Goal: Task Accomplishment & Management: Use online tool/utility

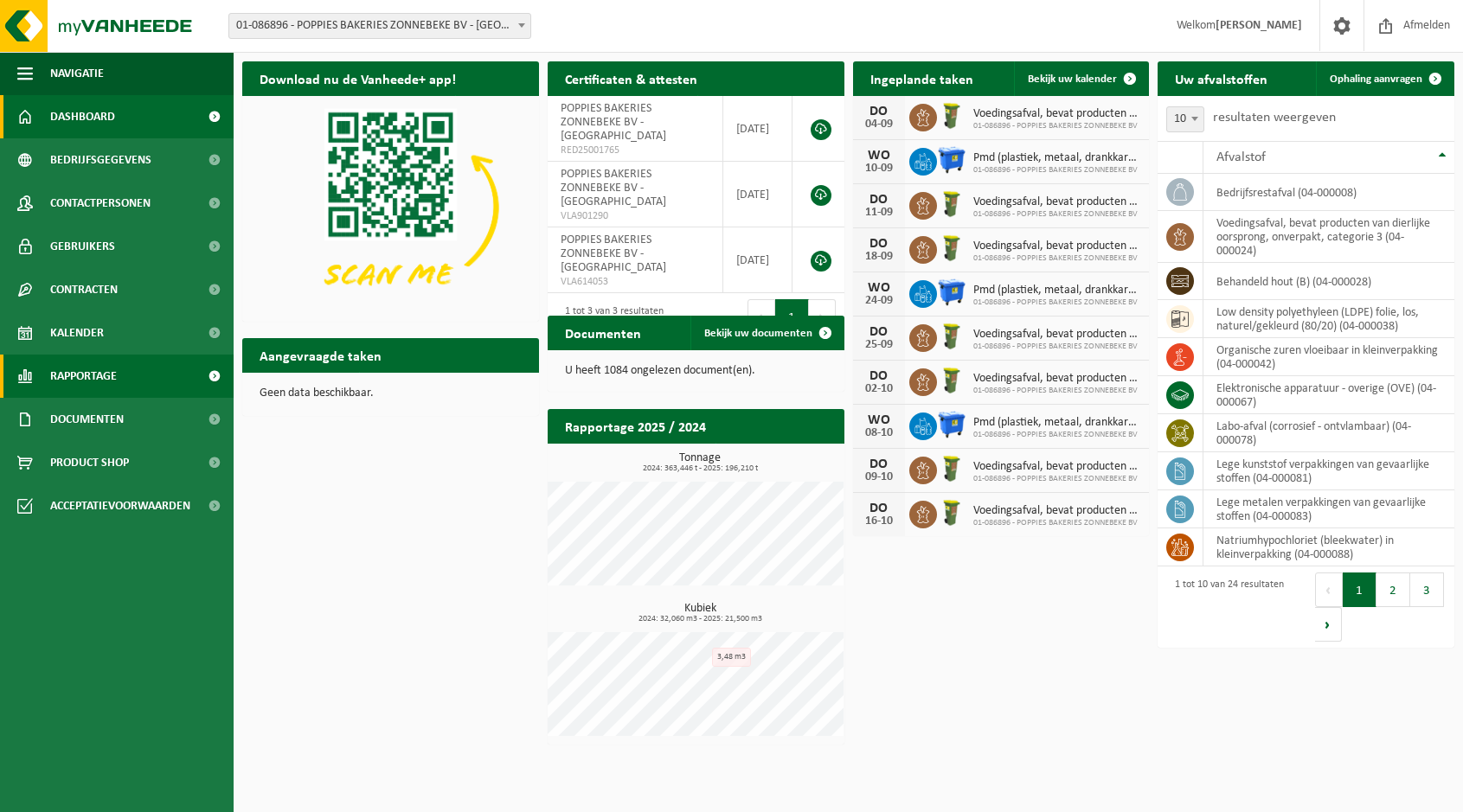
click at [94, 389] on span "Rapportage" at bounding box center [84, 376] width 67 height 43
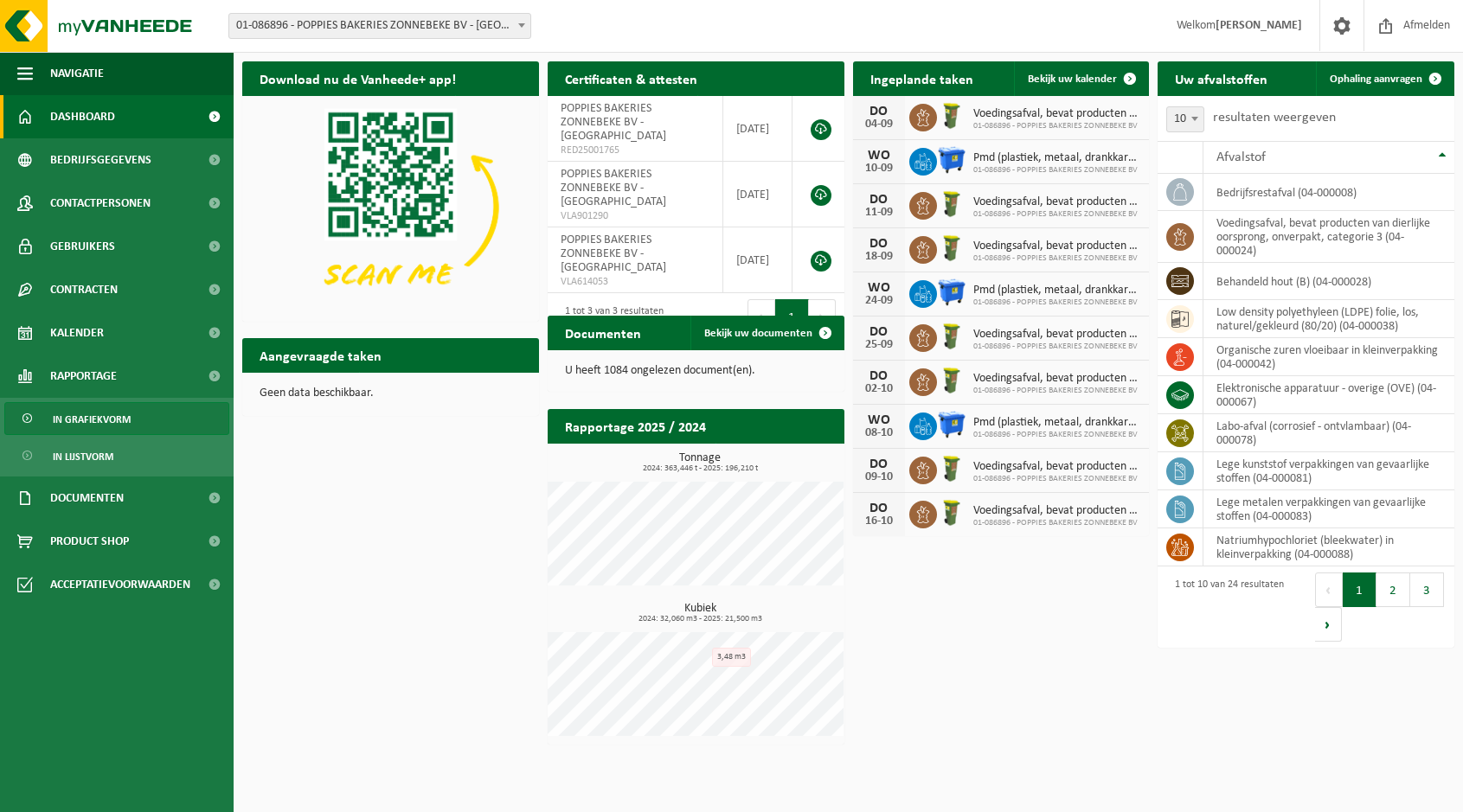
click at [115, 414] on span "In grafiekvorm" at bounding box center [91, 420] width 78 height 32
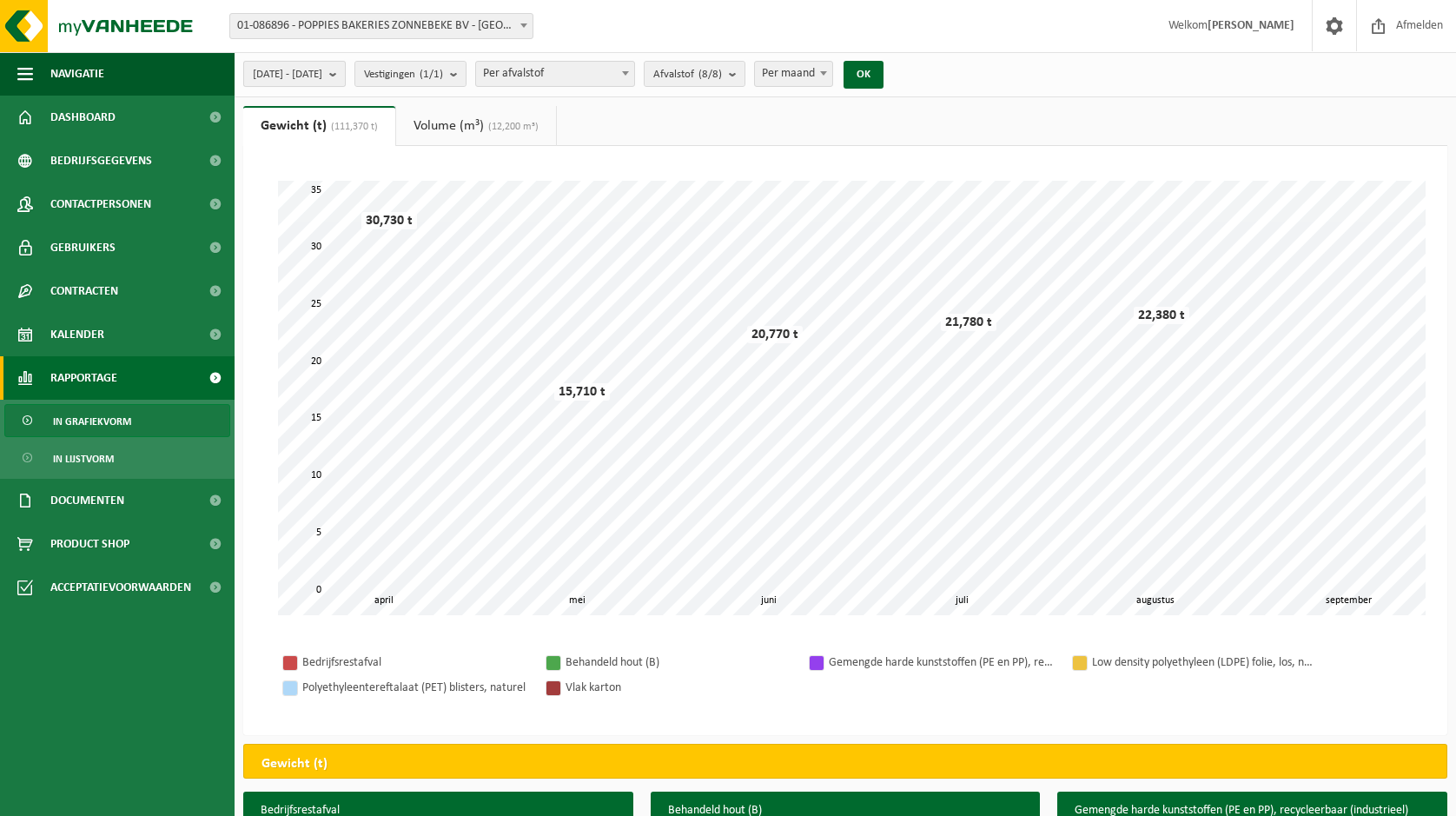
click at [345, 63] on b "submit" at bounding box center [336, 73] width 15 height 24
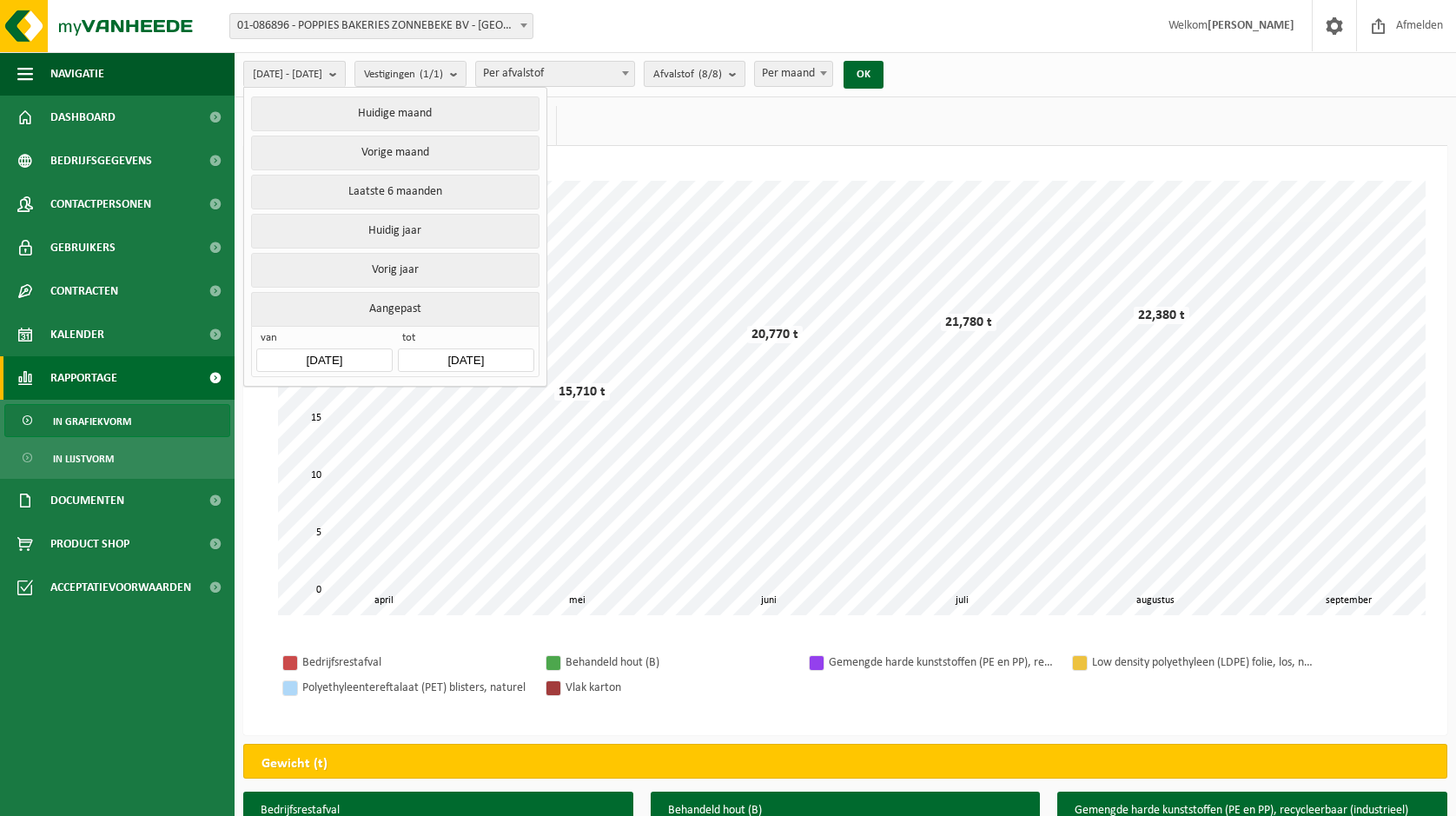
click at [744, 73] on b "submit" at bounding box center [736, 73] width 15 height 24
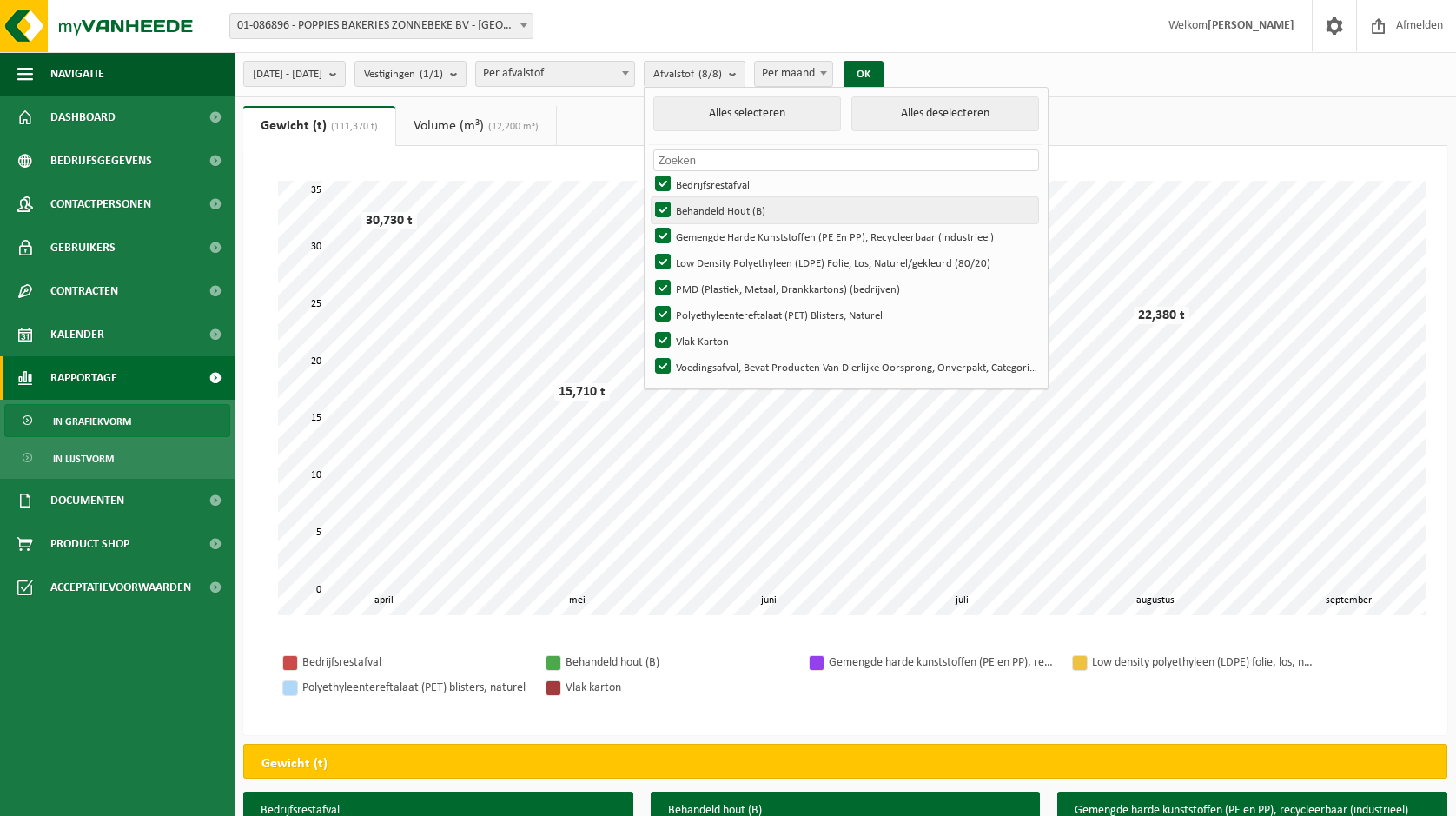
click at [707, 209] on label "Behandeld Hout (B)" at bounding box center [845, 210] width 387 height 26
click at [649, 198] on input "Behandeld Hout (B)" at bounding box center [648, 197] width 1 height 1
checkbox input "false"
click at [706, 225] on label "Gemengde Harde Kunststoffen (PE En PP), Recycleerbaar (industrieel)" at bounding box center [845, 236] width 387 height 26
click at [649, 223] on input "Gemengde Harde Kunststoffen (PE En PP), Recycleerbaar (industrieel)" at bounding box center [648, 222] width 1 height 1
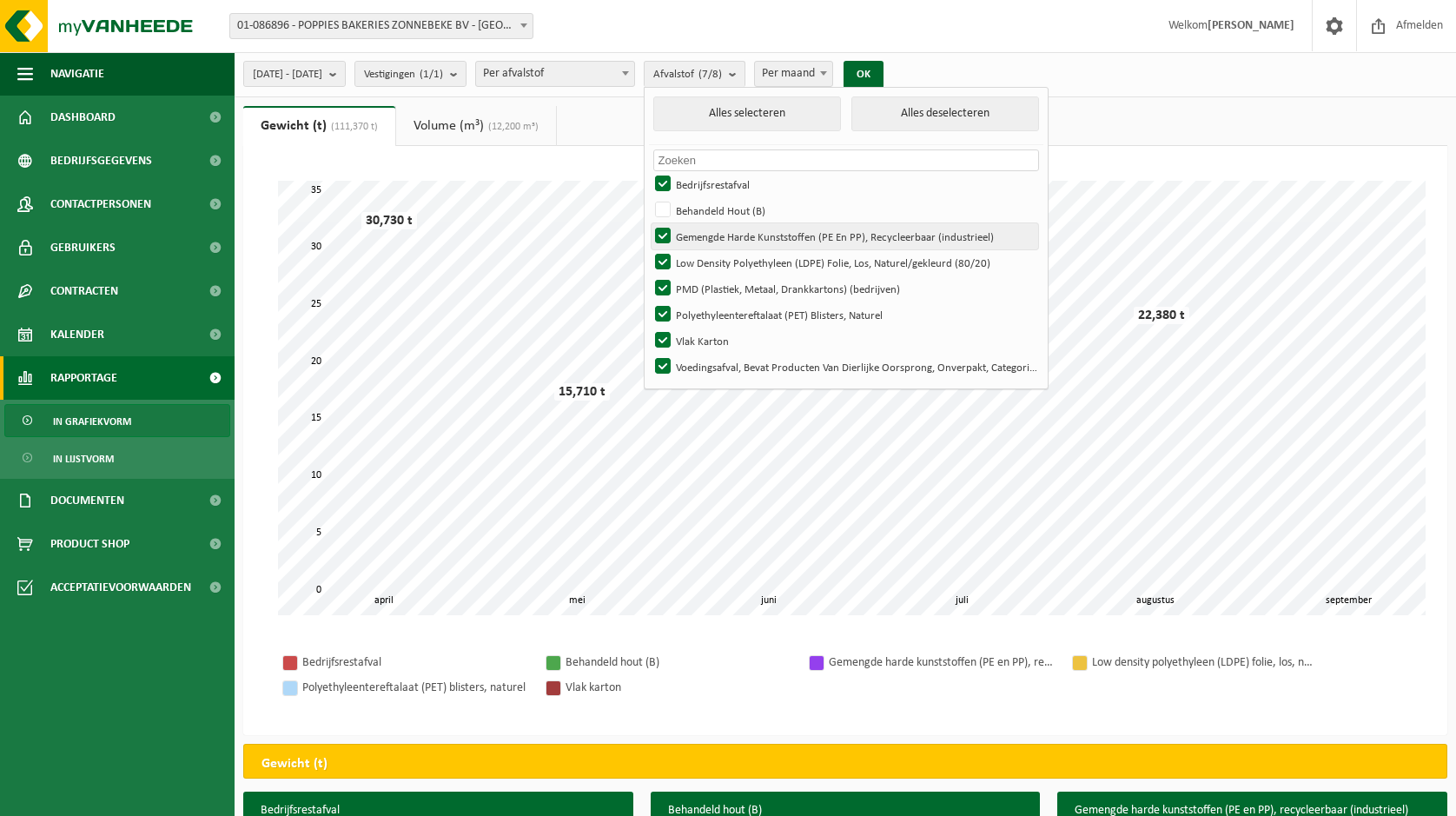
checkbox input "false"
click at [703, 257] on label "Low Density Polyethyleen (LDPE) Folie, Los, Naturel/gekleurd (80/20)" at bounding box center [845, 262] width 387 height 26
click at [649, 249] on input "Low Density Polyethyleen (LDPE) Folie, Los, Naturel/gekleurd (80/20)" at bounding box center [648, 248] width 1 height 1
checkbox input "false"
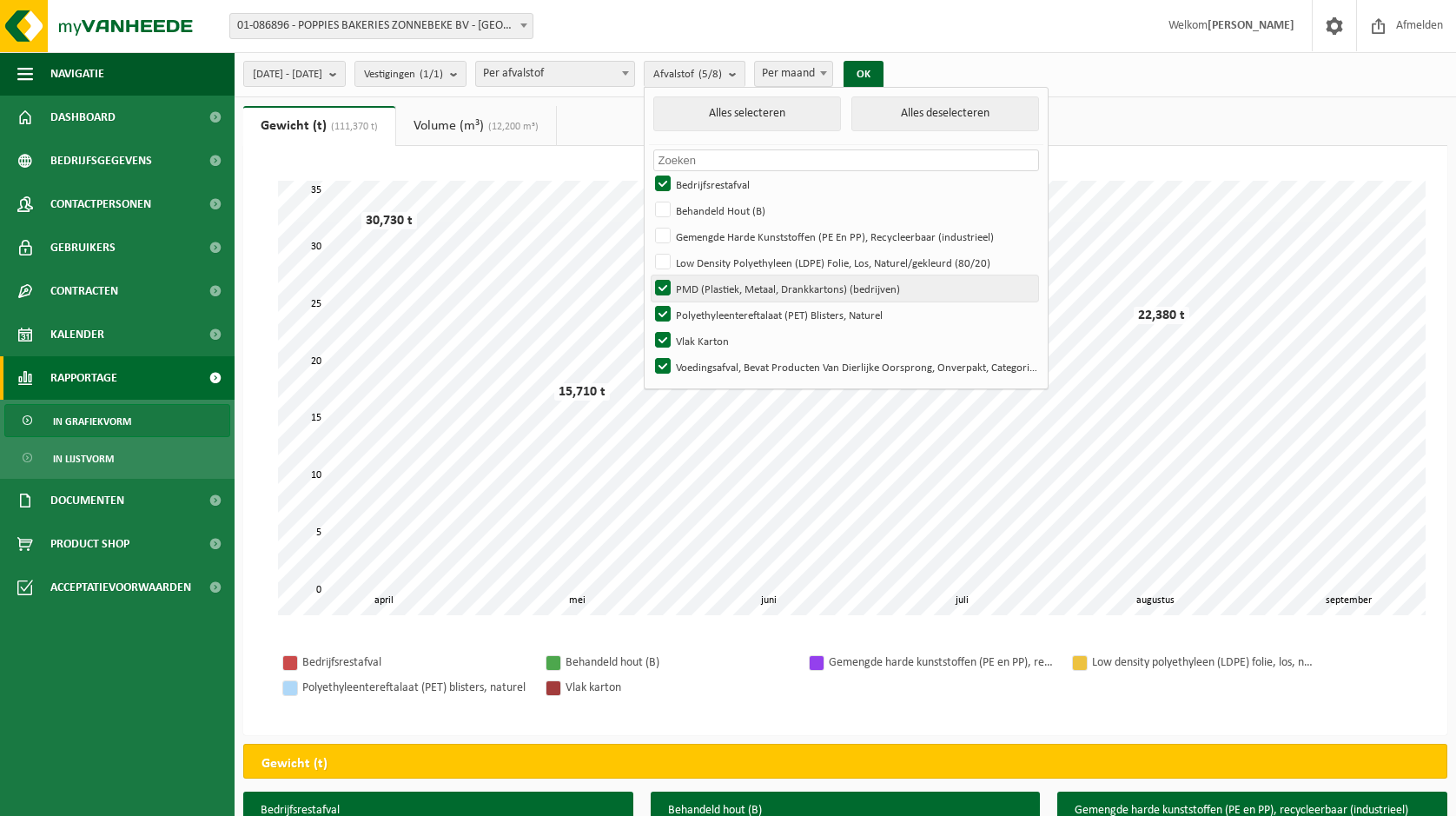
click at [703, 282] on label "PMD (Plastiek, Metaal, Drankkartons) (bedrijven)" at bounding box center [845, 288] width 387 height 26
click at [649, 276] on input "PMD (Plastiek, Metaal, Drankkartons) (bedrijven)" at bounding box center [648, 275] width 1 height 1
checkbox input "false"
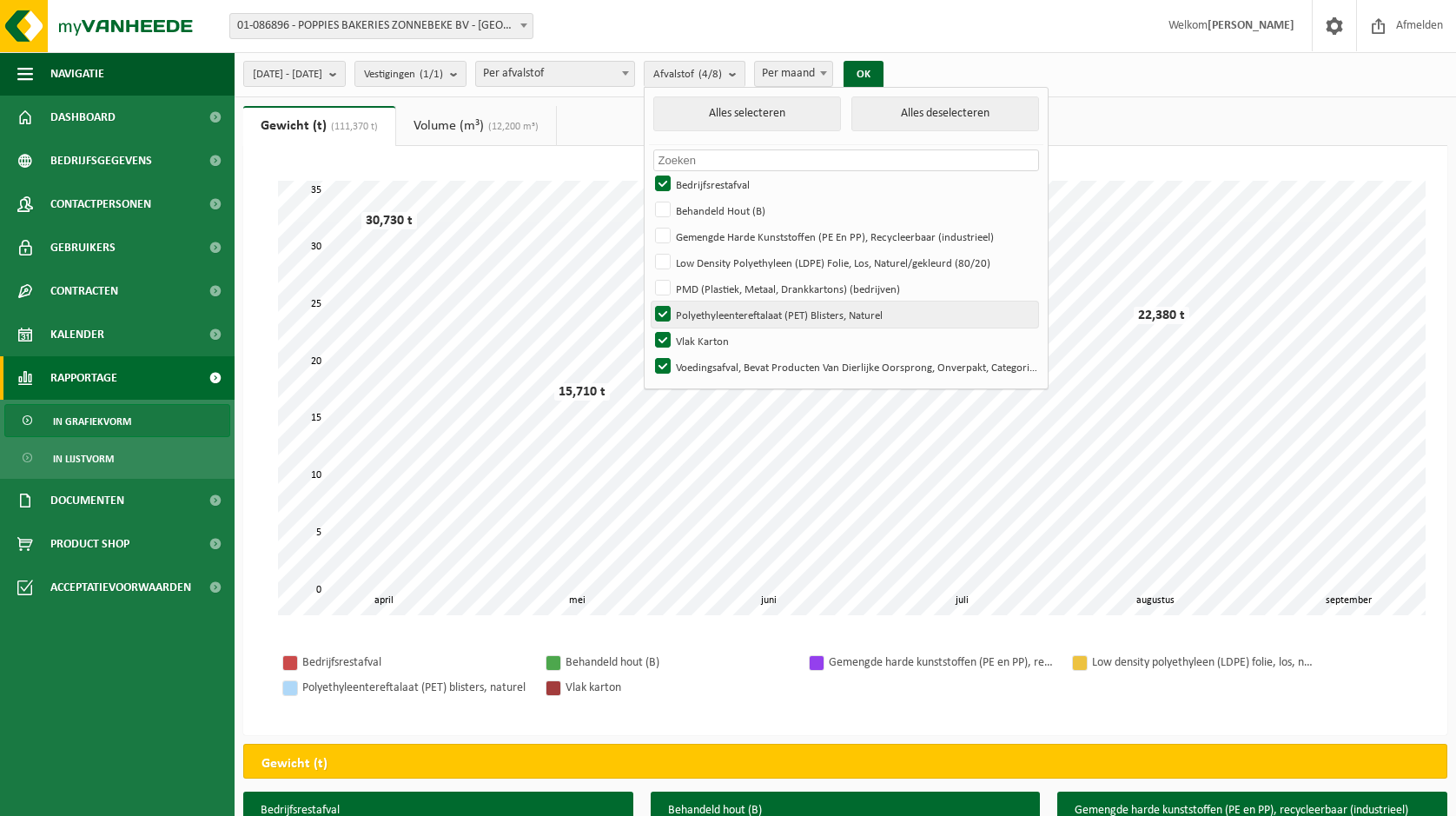
click at [703, 308] on label "Polyethyleentereftalaat (PET) Blisters, Naturel" at bounding box center [845, 315] width 387 height 26
click at [649, 302] on input "Polyethyleentereftalaat (PET) Blisters, Naturel" at bounding box center [648, 301] width 1 height 1
checkbox input "false"
click at [703, 338] on label "Vlak Karton" at bounding box center [845, 340] width 387 height 26
click at [649, 327] on input "Vlak Karton" at bounding box center [648, 326] width 1 height 1
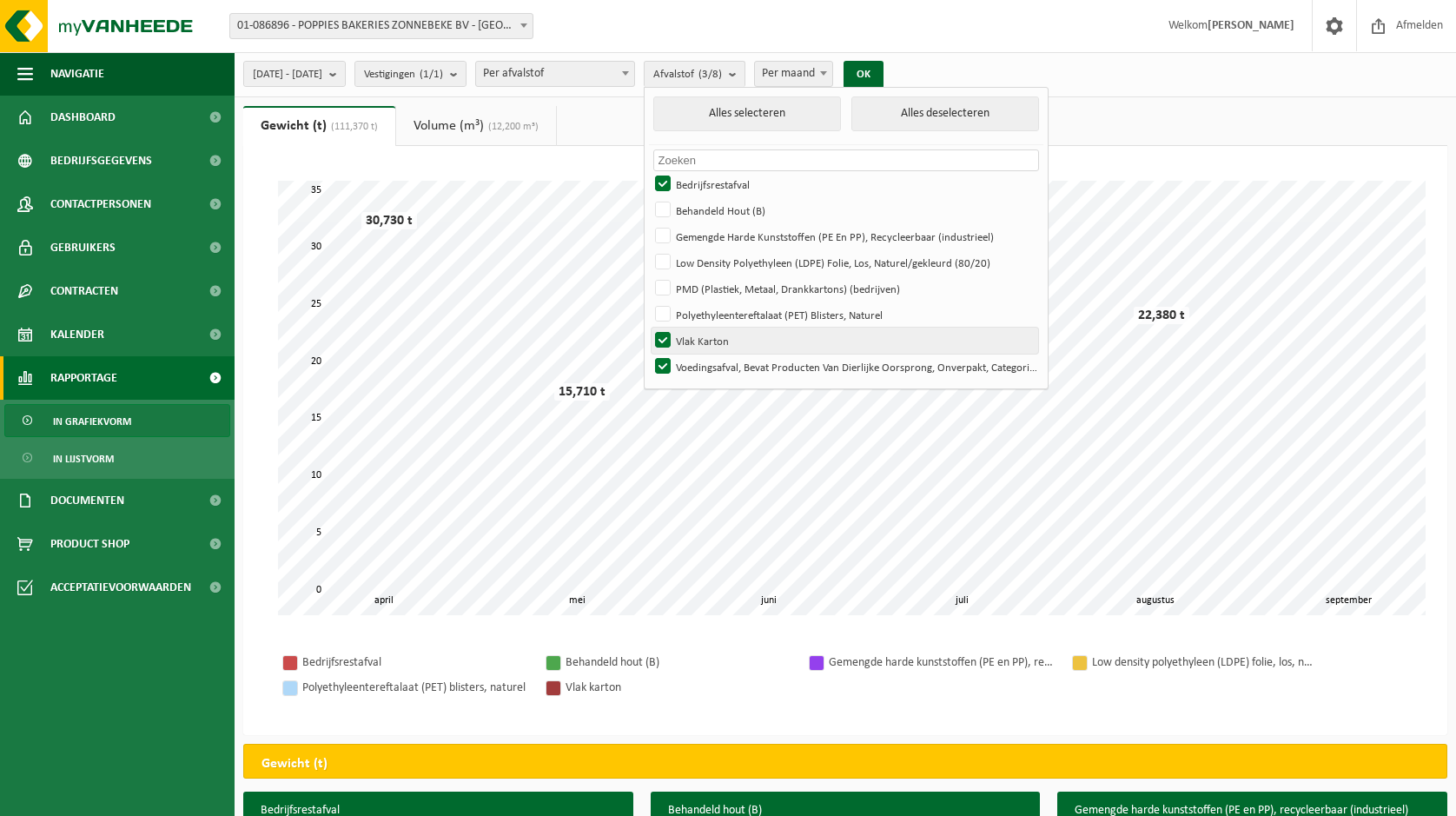
checkbox input "false"
click at [703, 363] on label "Voedingsafval, Bevat Producten Van Dierlijke Oorsprong, Onverpakt, Categorie 3" at bounding box center [845, 366] width 387 height 26
click at [649, 354] on input "Voedingsafval, Bevat Producten Van Dierlijke Oorsprong, Onverpakt, Categorie 3" at bounding box center [648, 353] width 1 height 1
checkbox input "false"
click at [884, 81] on button "OK" at bounding box center [864, 74] width 40 height 28
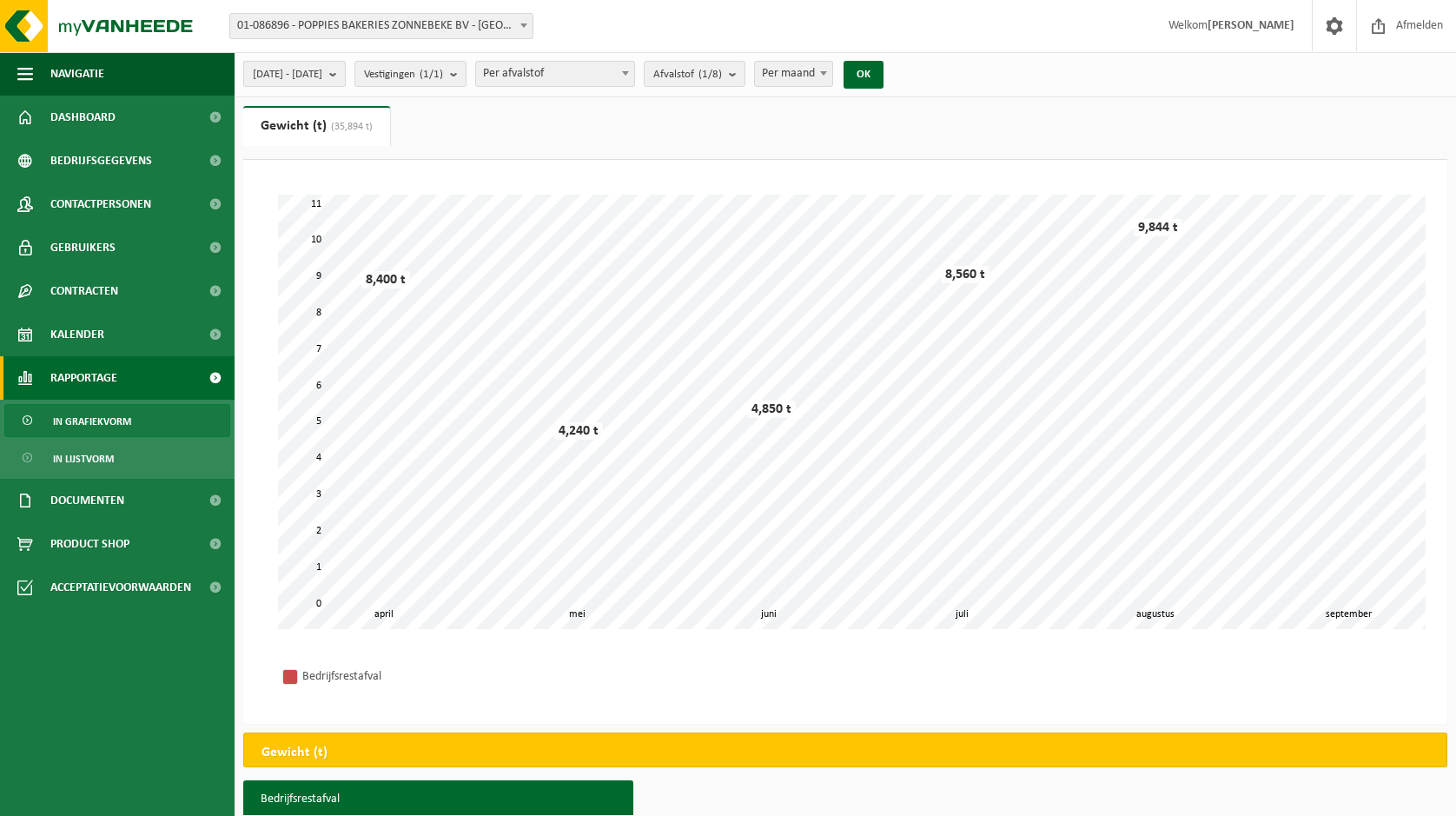
click at [282, 73] on span "2025-04-01 - 2025-09-04" at bounding box center [287, 74] width 70 height 26
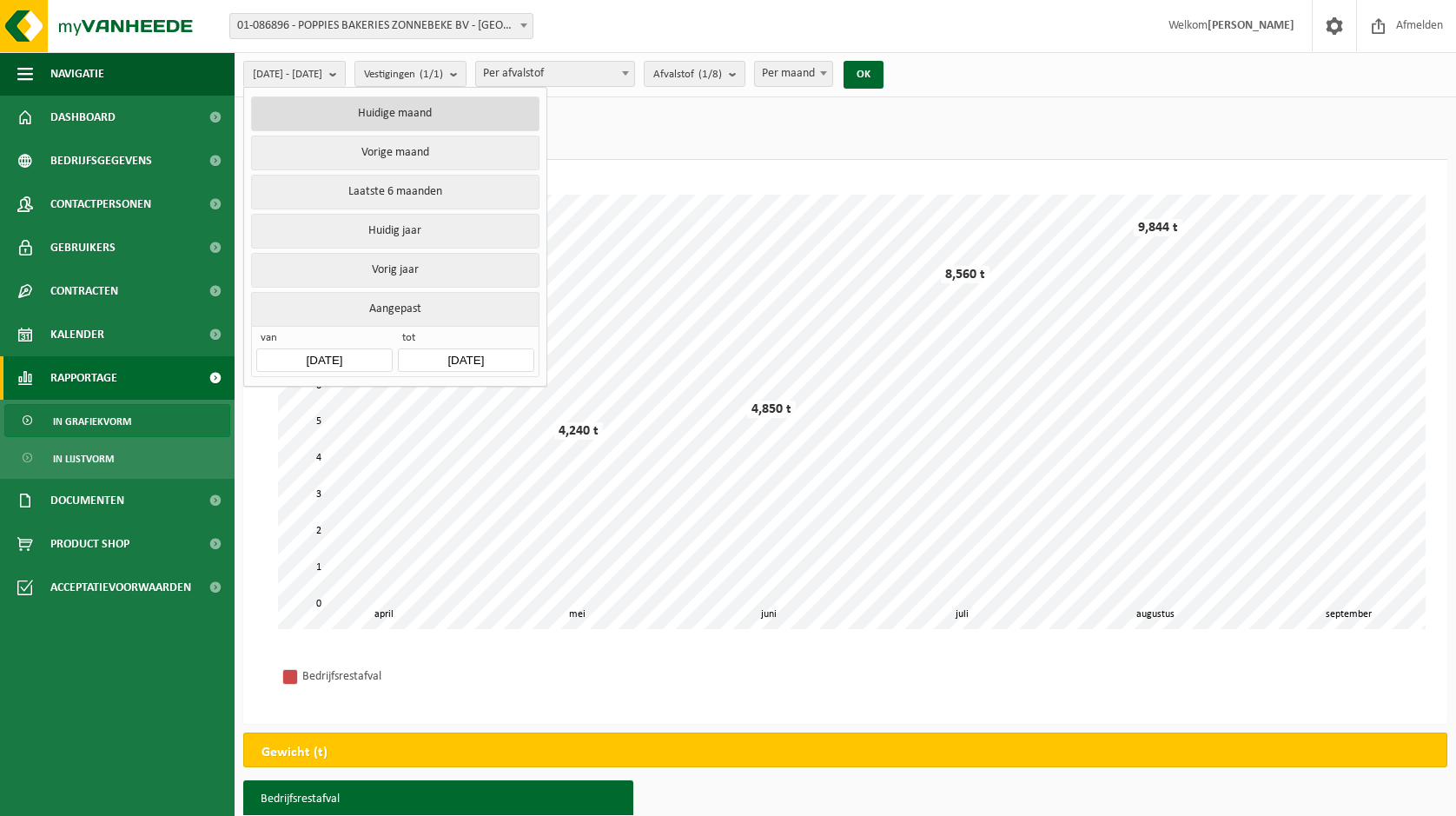
click at [383, 117] on button "Huidige maand" at bounding box center [394, 113] width 287 height 34
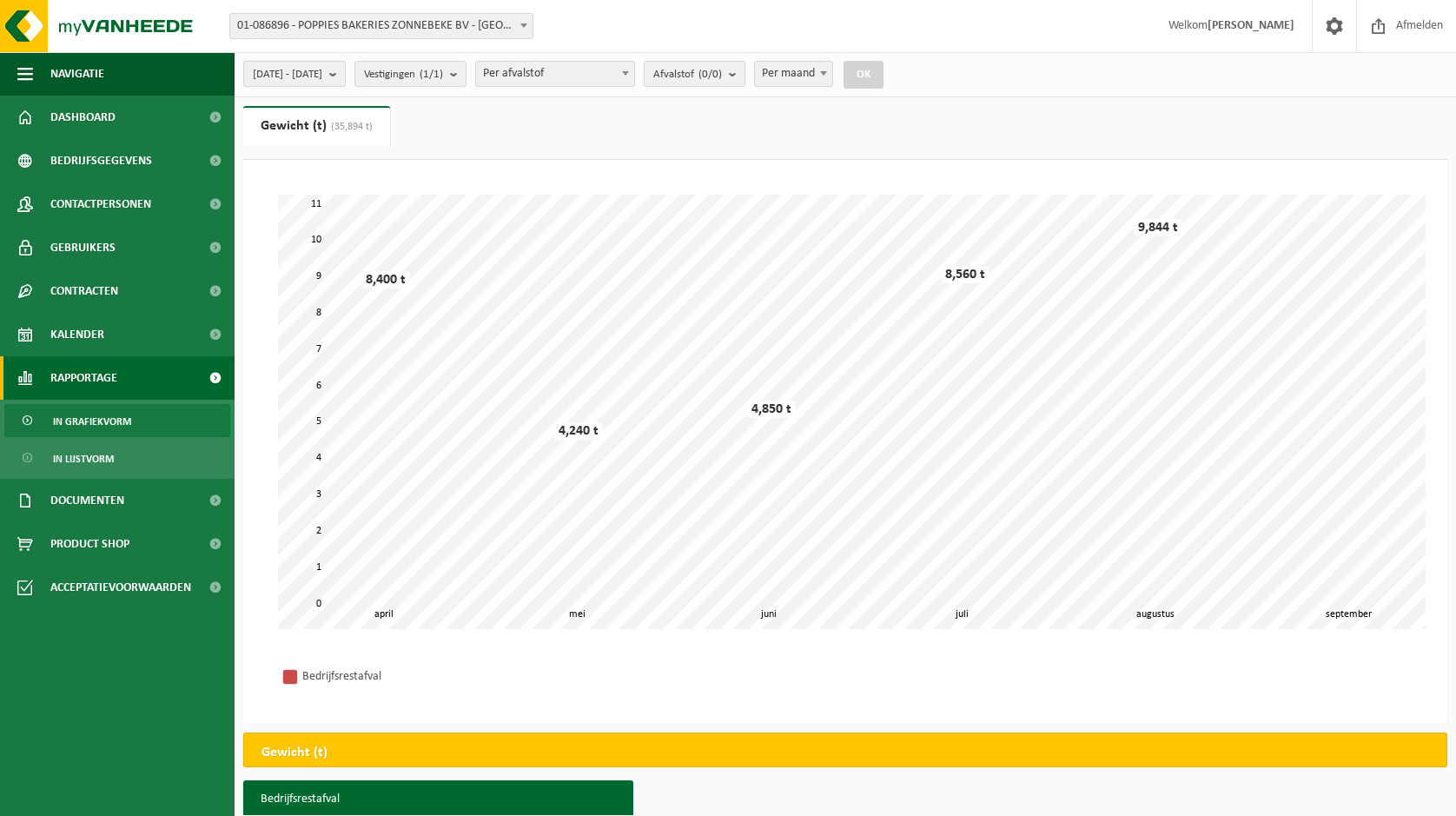
click at [345, 74] on button "2025-09-01 - 2025-09-04" at bounding box center [294, 73] width 102 height 26
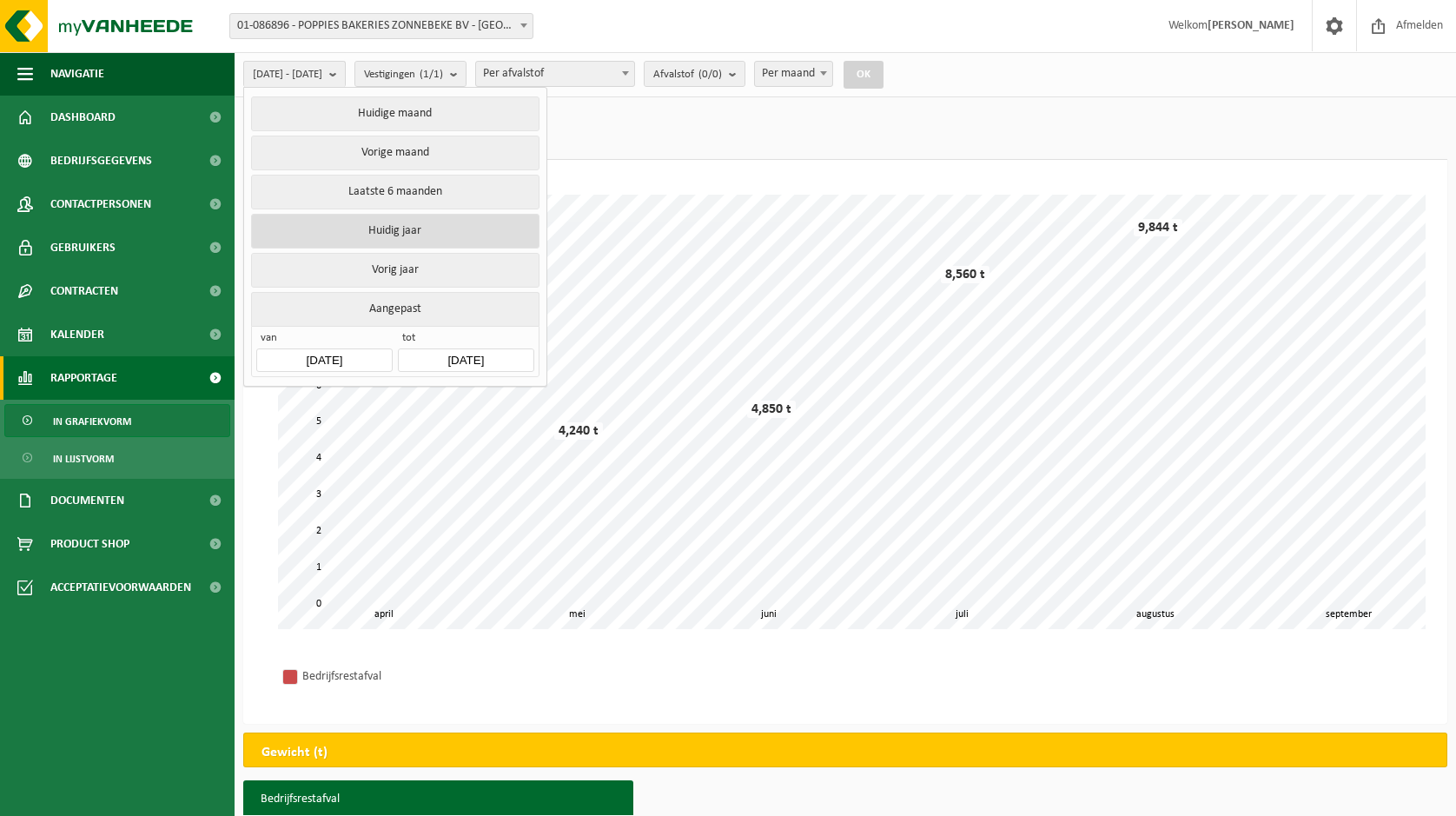
click at [366, 219] on button "Huidig jaar" at bounding box center [394, 231] width 287 height 34
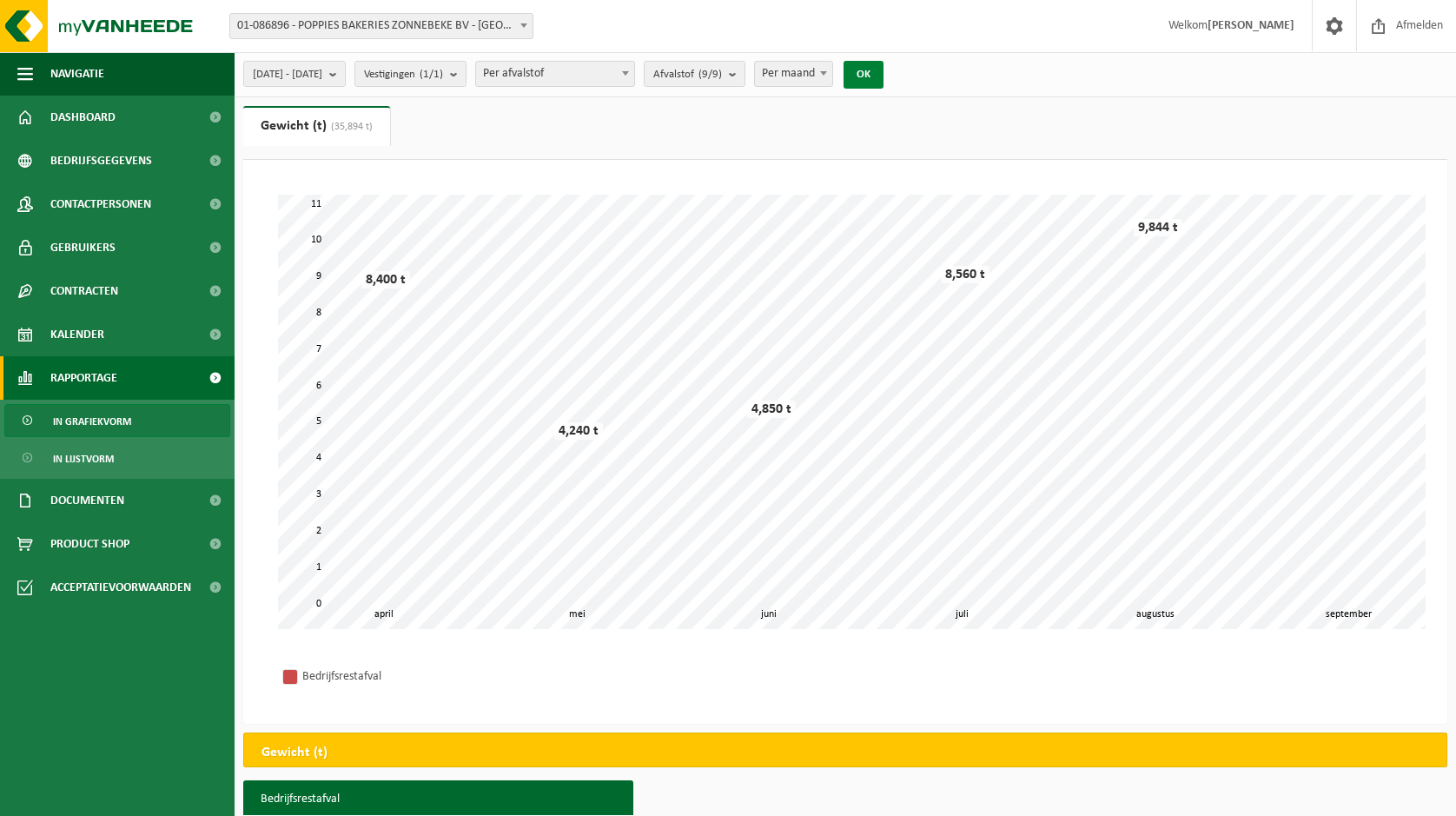
click at [884, 67] on button "OK" at bounding box center [864, 74] width 40 height 28
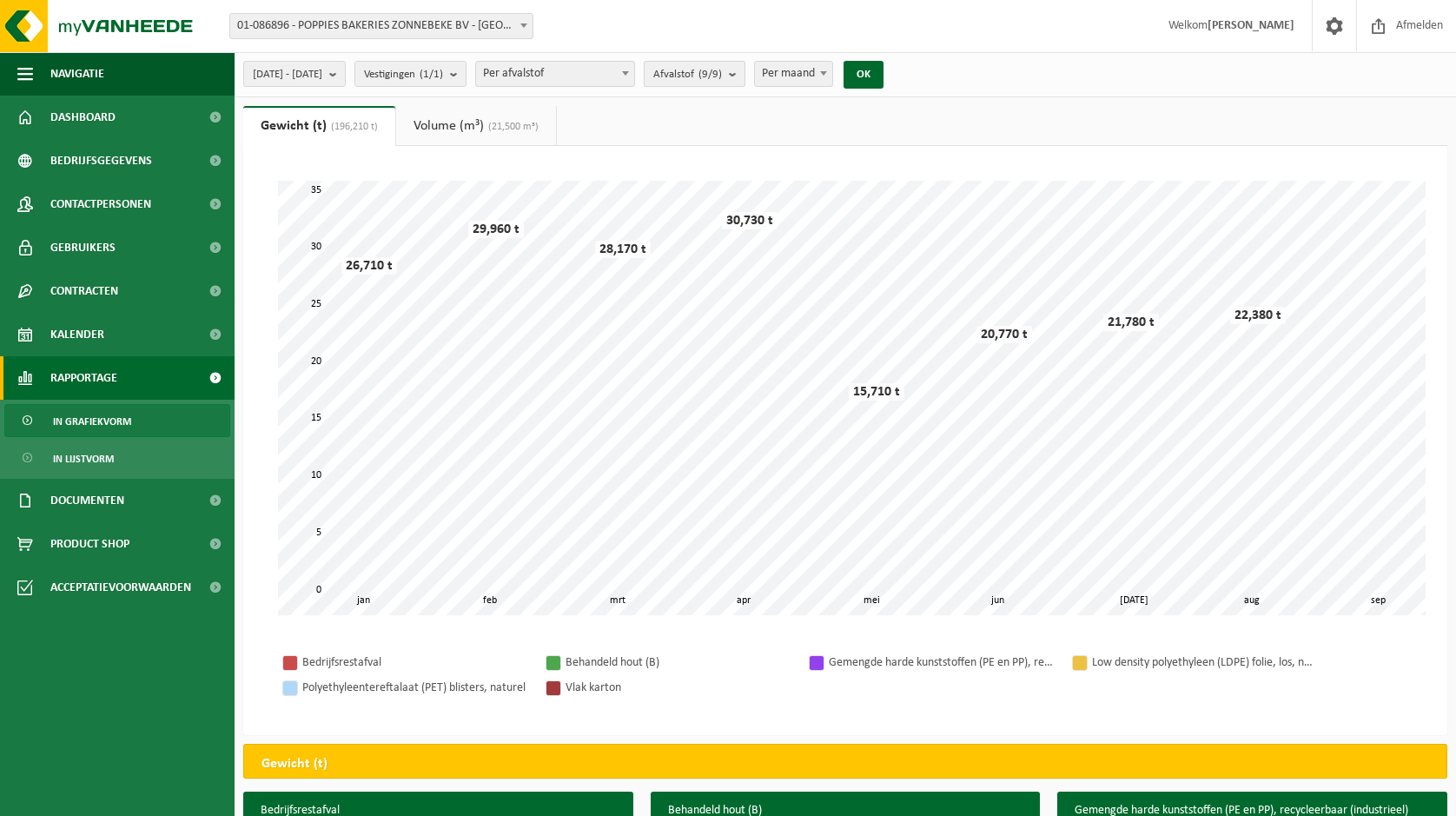
click at [744, 73] on b "submit" at bounding box center [736, 73] width 15 height 24
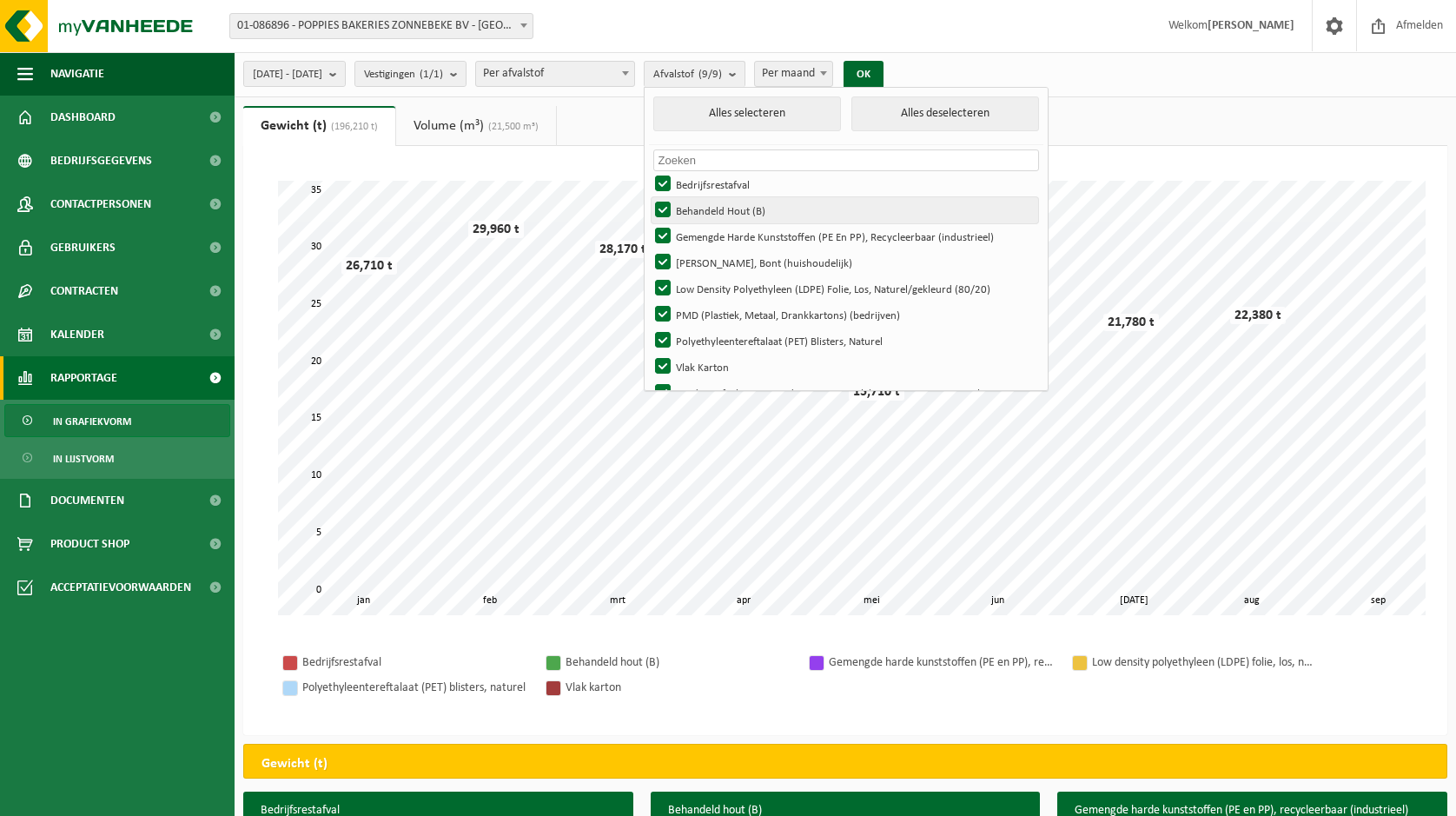
click at [716, 199] on label "Behandeld Hout (B)" at bounding box center [845, 210] width 387 height 26
click at [649, 198] on input "Behandeld Hout (B)" at bounding box center [648, 197] width 1 height 1
checkbox input "false"
click at [708, 227] on label "Gemengde Harde Kunststoffen (PE En PP), Recycleerbaar (industrieel)" at bounding box center [845, 236] width 387 height 26
click at [649, 223] on input "Gemengde Harde Kunststoffen (PE En PP), Recycleerbaar (industrieel)" at bounding box center [648, 222] width 1 height 1
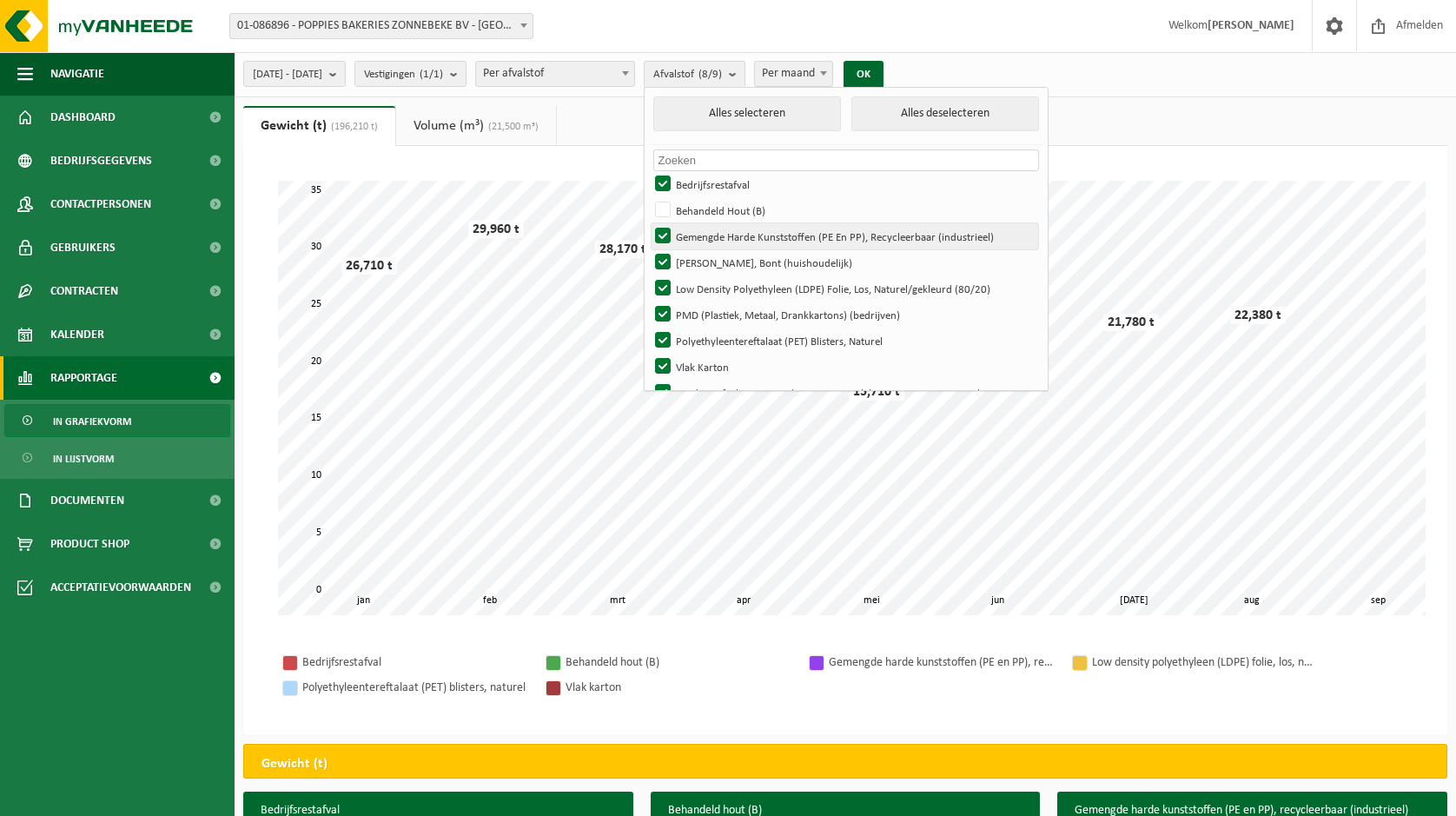
checkbox input "false"
click at [704, 259] on label "Hol Glas, Bont (huishoudelijk)" at bounding box center [845, 262] width 387 height 26
click at [649, 249] on input "Hol Glas, Bont (huishoudelijk)" at bounding box center [648, 248] width 1 height 1
checkbox input "false"
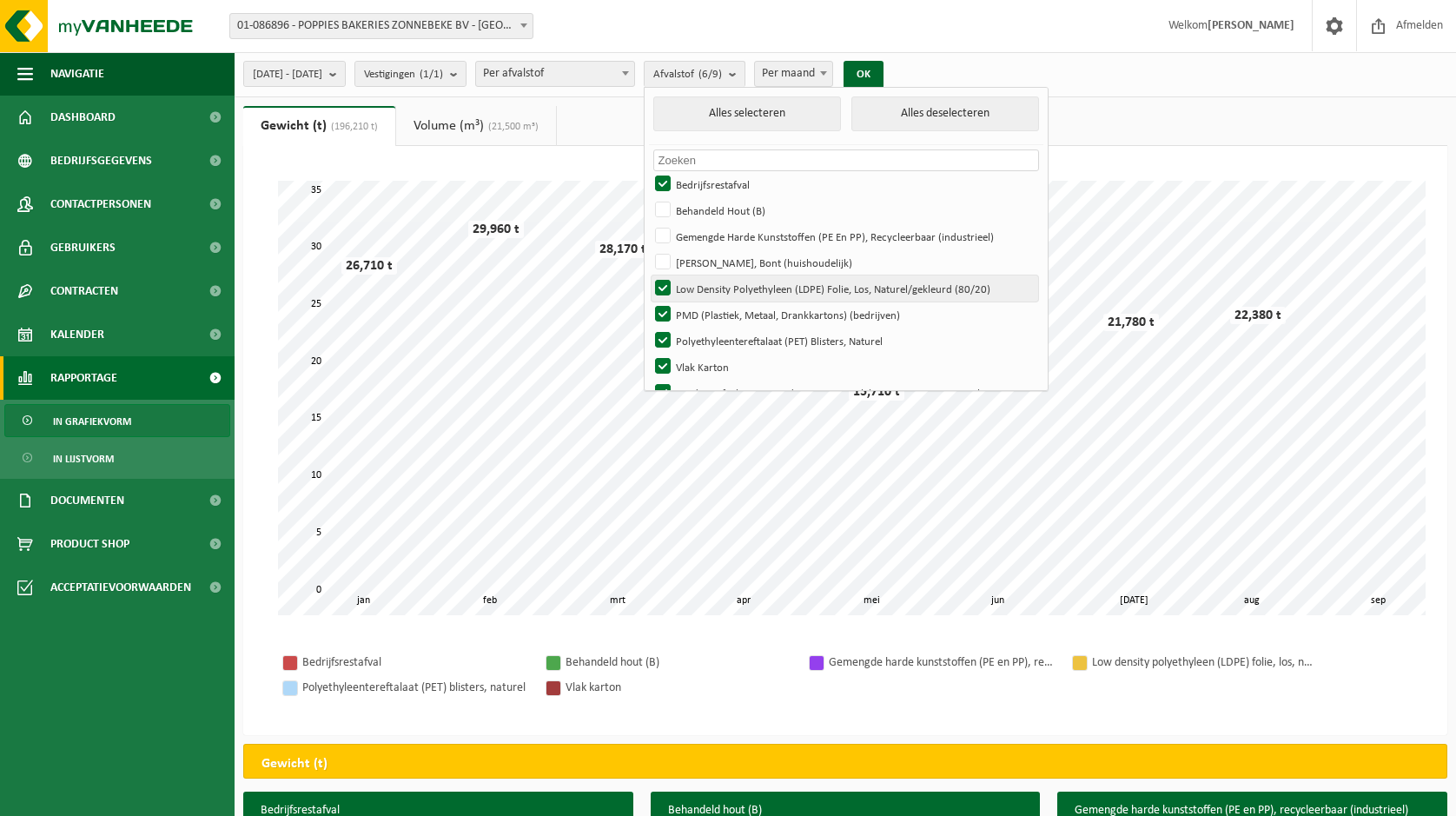
click at [706, 282] on label "Low Density Polyethyleen (LDPE) Folie, Los, Naturel/gekleurd (80/20)" at bounding box center [845, 288] width 387 height 26
click at [649, 276] on input "Low Density Polyethyleen (LDPE) Folie, Los, Naturel/gekleurd (80/20)" at bounding box center [648, 275] width 1 height 1
checkbox input "false"
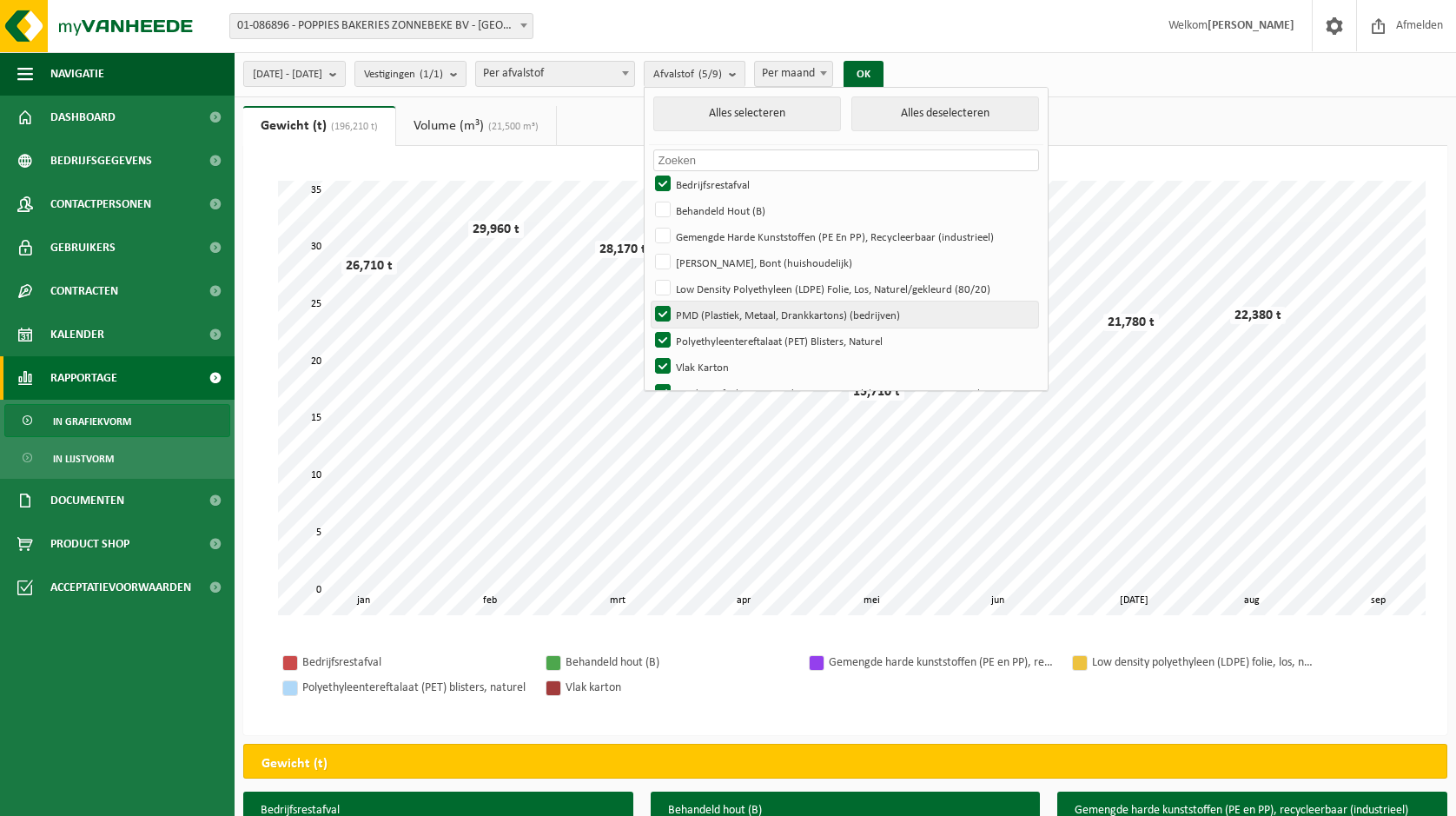
click at [707, 308] on label "PMD (Plastiek, Metaal, Drankkartons) (bedrijven)" at bounding box center [845, 315] width 387 height 26
click at [649, 302] on input "PMD (Plastiek, Metaal, Drankkartons) (bedrijven)" at bounding box center [648, 301] width 1 height 1
checkbox input "false"
click at [705, 341] on label "Polyethyleentereftalaat (PET) Blisters, Naturel" at bounding box center [845, 340] width 387 height 26
click at [649, 327] on input "Polyethyleentereftalaat (PET) Blisters, Naturel" at bounding box center [648, 326] width 1 height 1
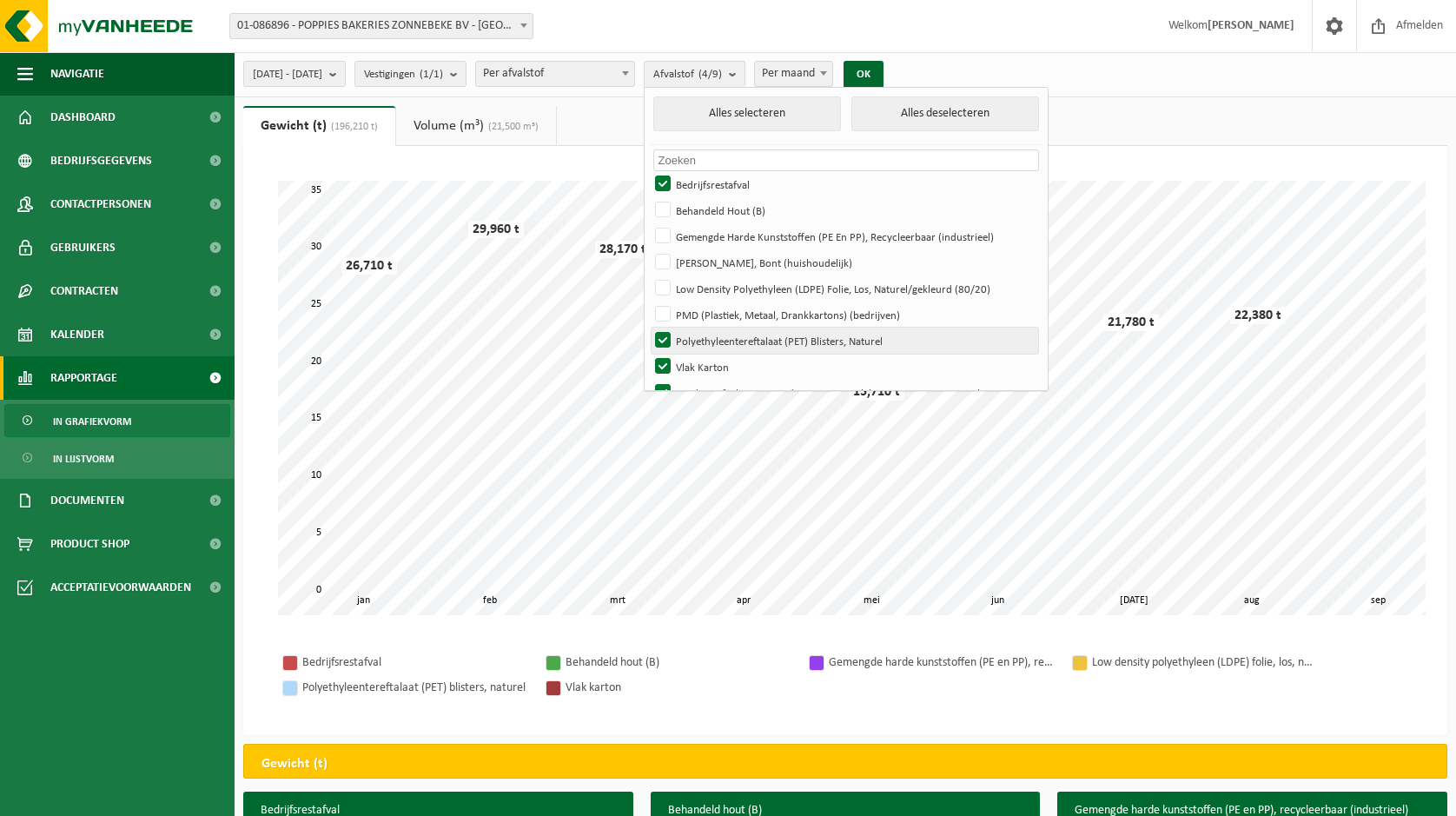
checkbox input "false"
click at [705, 354] on label "Vlak Karton" at bounding box center [845, 366] width 387 height 26
click at [649, 354] on input "Vlak Karton" at bounding box center [648, 353] width 1 height 1
checkbox input "false"
click at [704, 386] on label "Voedingsafval, Bevat Producten Van Dierlijke Oorsprong, Onverpakt, Categorie 3" at bounding box center [845, 393] width 387 height 26
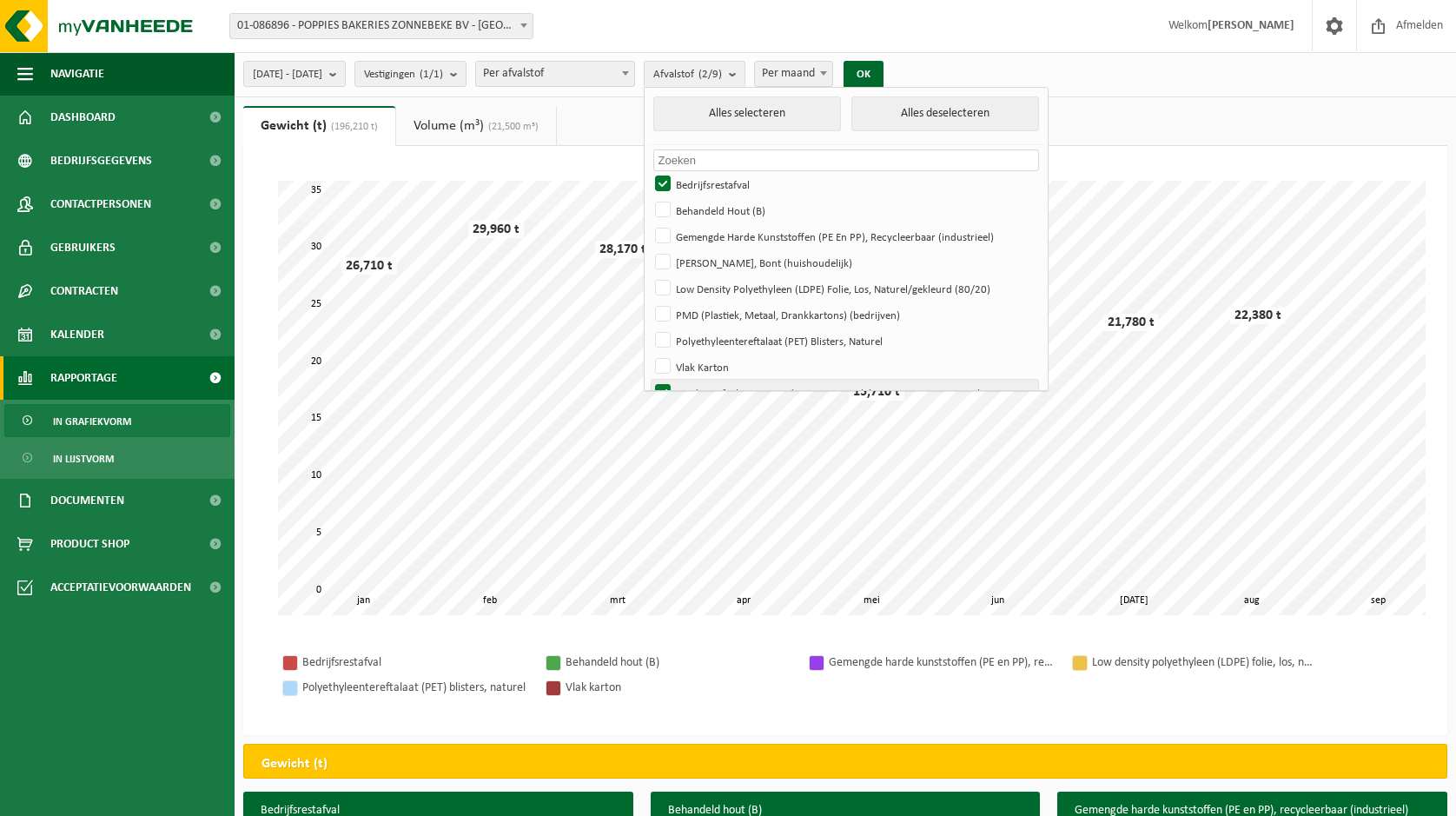
click at [649, 380] on input "Voedingsafval, Bevat Producten Van Dierlijke Oorsprong, Onverpakt, Categorie 3" at bounding box center [648, 379] width 1 height 1
checkbox input "false"
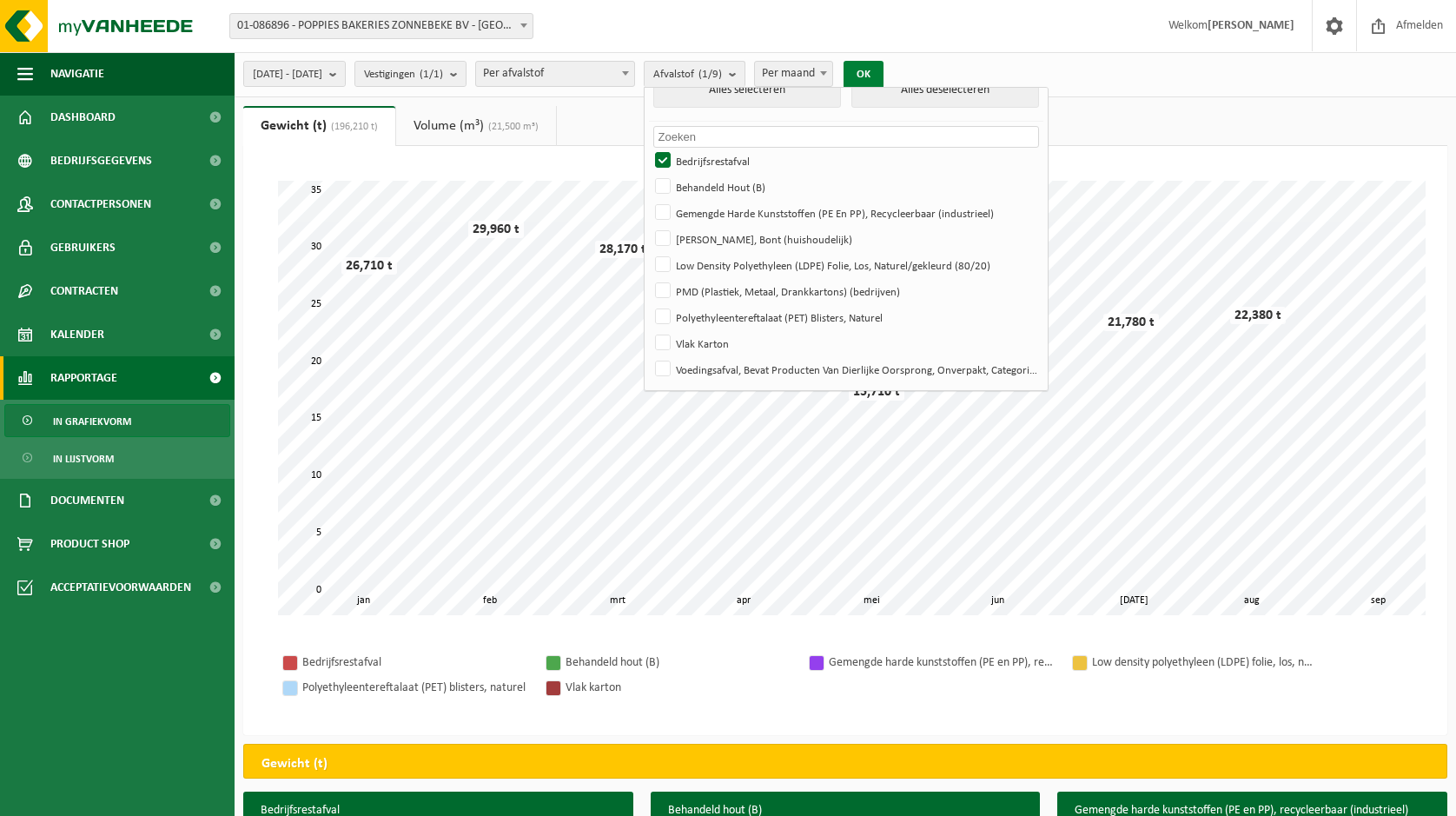
click at [884, 75] on button "OK" at bounding box center [864, 74] width 40 height 28
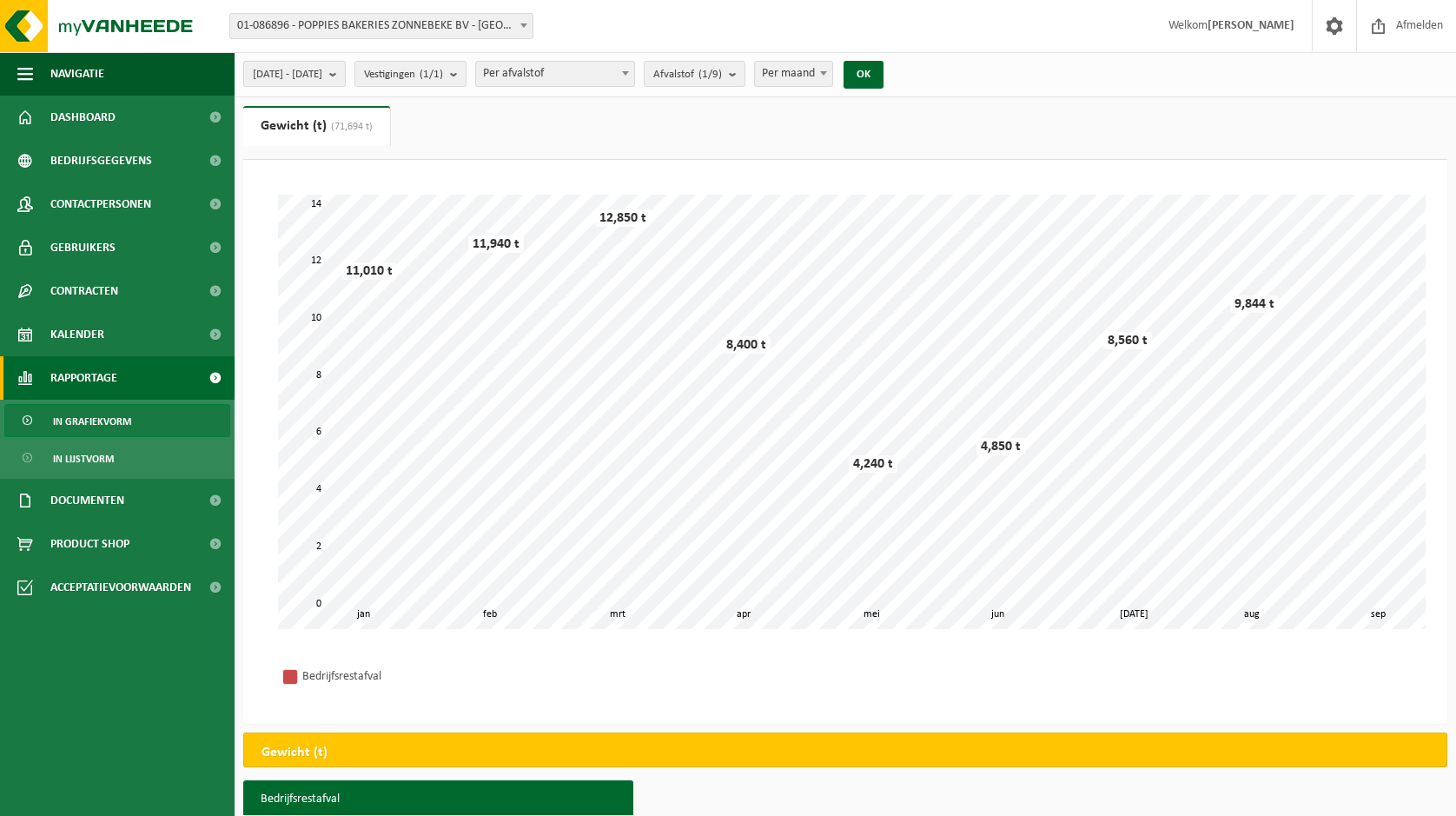
click at [323, 76] on span "2025-01-01 - 2025-09-04" at bounding box center [287, 74] width 70 height 26
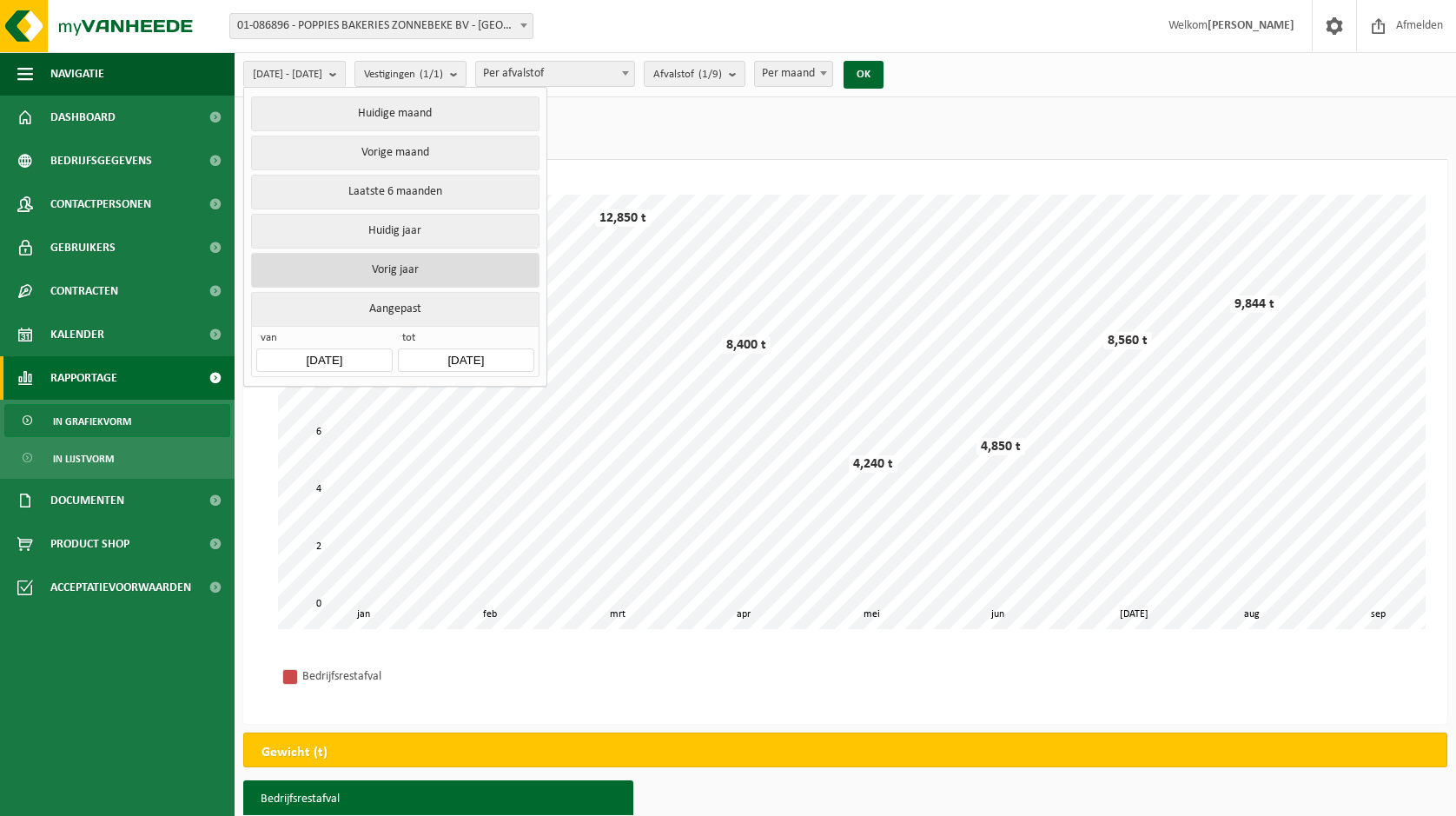
click at [388, 267] on button "Vorig jaar" at bounding box center [394, 270] width 287 height 34
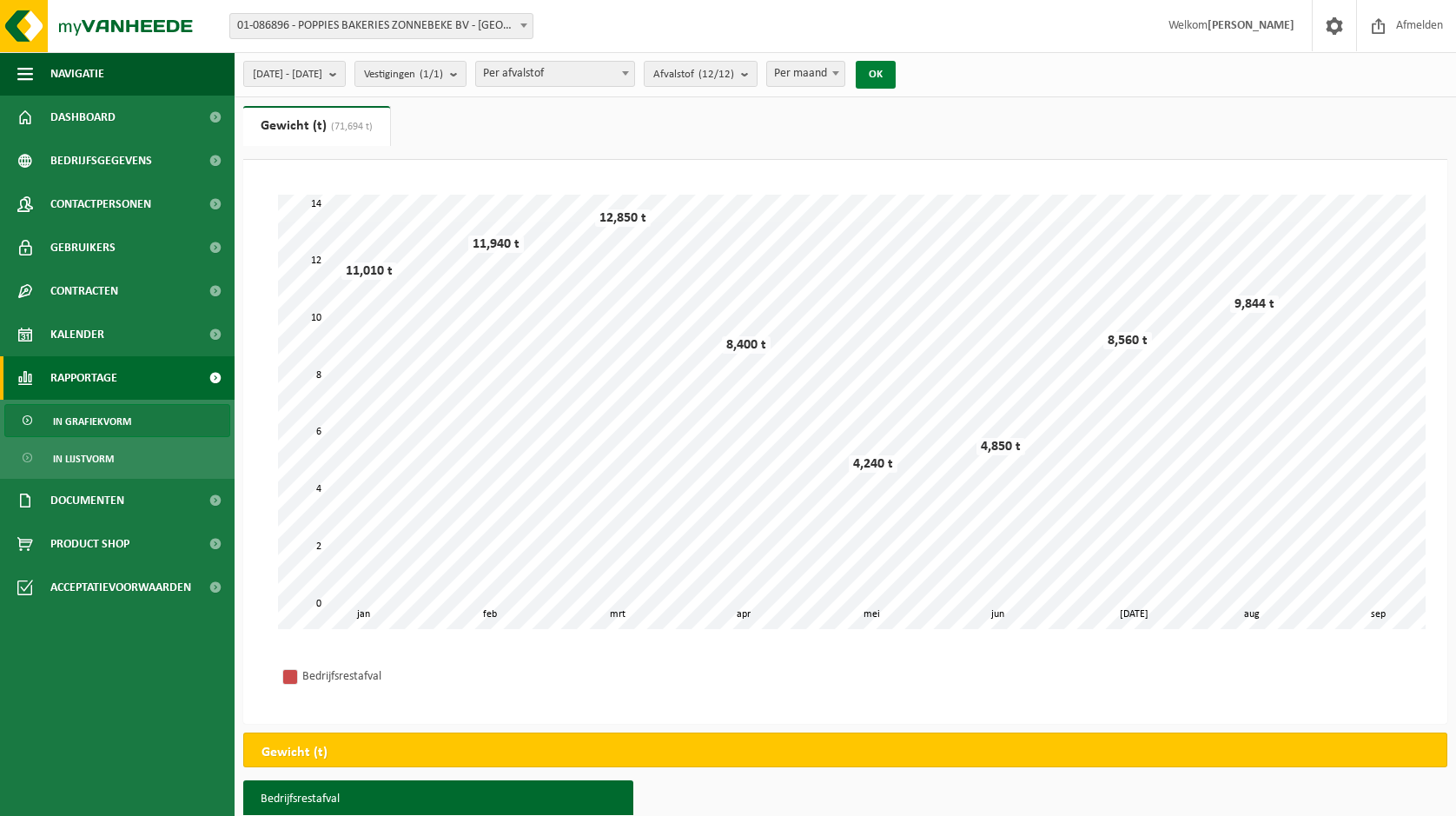
click at [896, 77] on button "OK" at bounding box center [876, 74] width 40 height 28
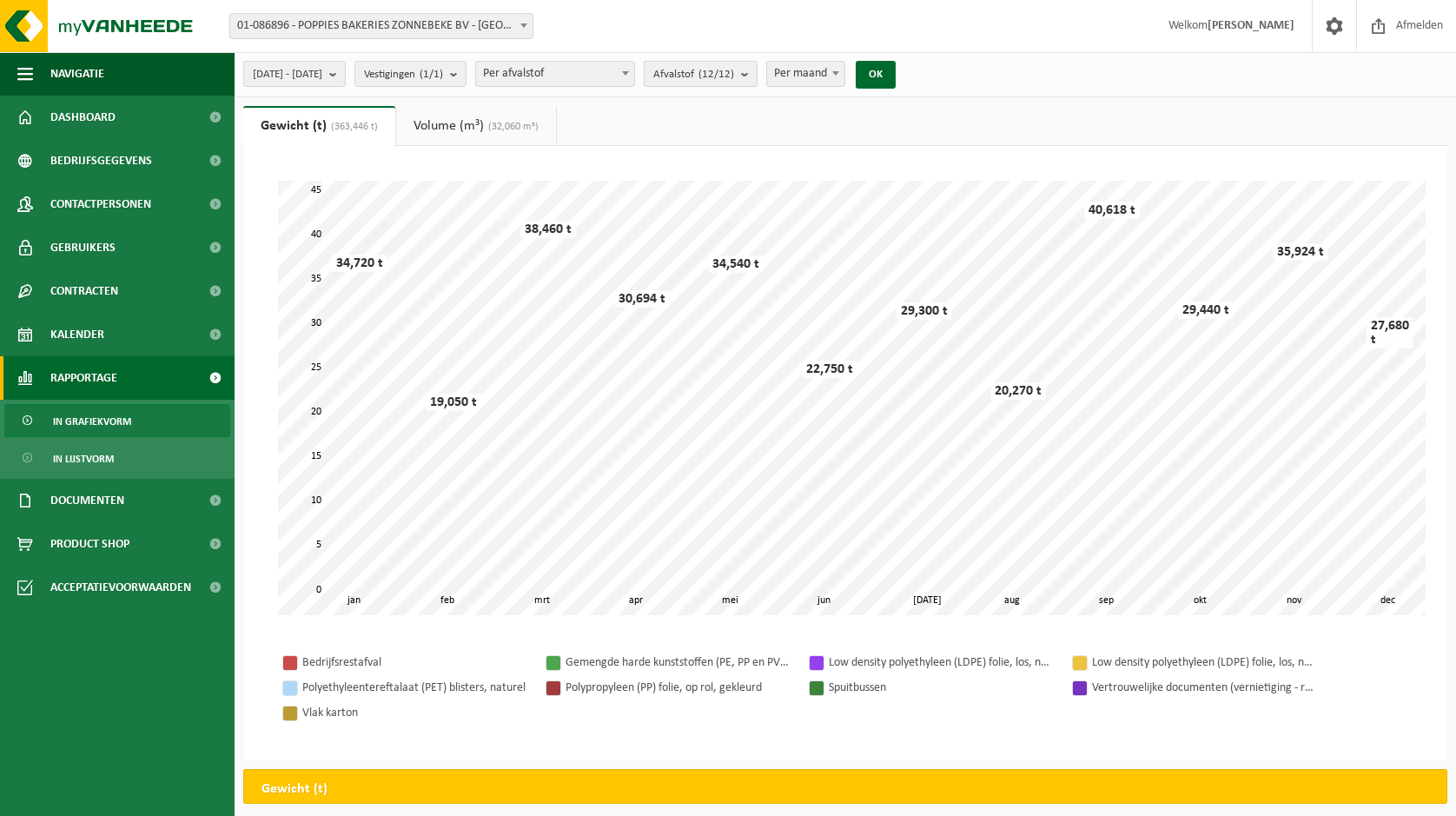
click at [757, 73] on b "submit" at bounding box center [749, 73] width 15 height 24
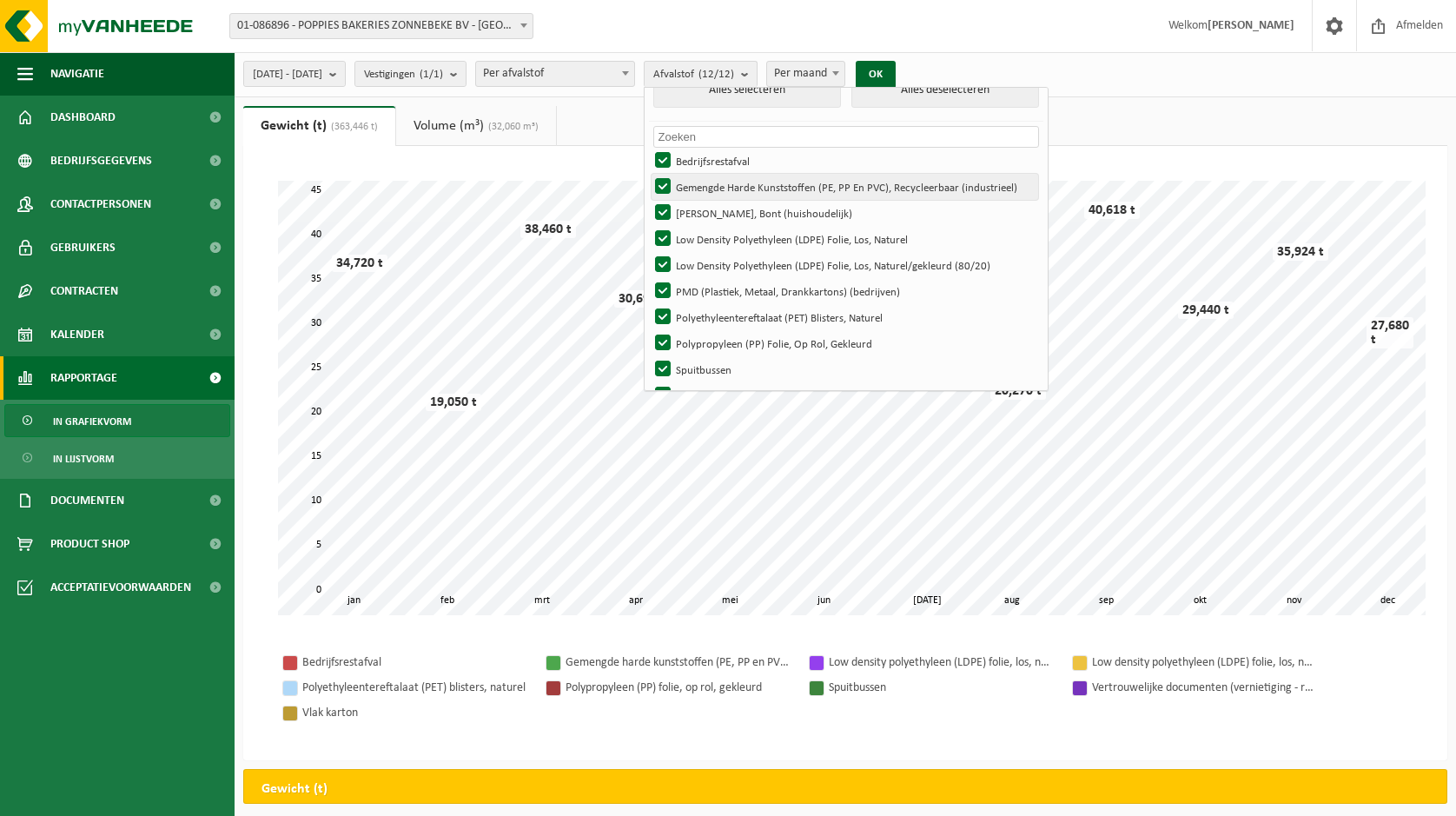
click at [718, 189] on label "Gemengde Harde Kunststoffen (PE, PP En PVC), Recycleerbaar (industrieel)" at bounding box center [845, 187] width 387 height 26
click at [649, 174] on input "Gemengde Harde Kunststoffen (PE, PP En PVC), Recycleerbaar (industrieel)" at bounding box center [648, 173] width 1 height 1
checkbox input "false"
click at [715, 212] on label "Hol Glas, Bont (huishoudelijk)" at bounding box center [845, 212] width 387 height 26
click at [649, 199] on input "Hol Glas, Bont (huishoudelijk)" at bounding box center [648, 199] width 1 height 1
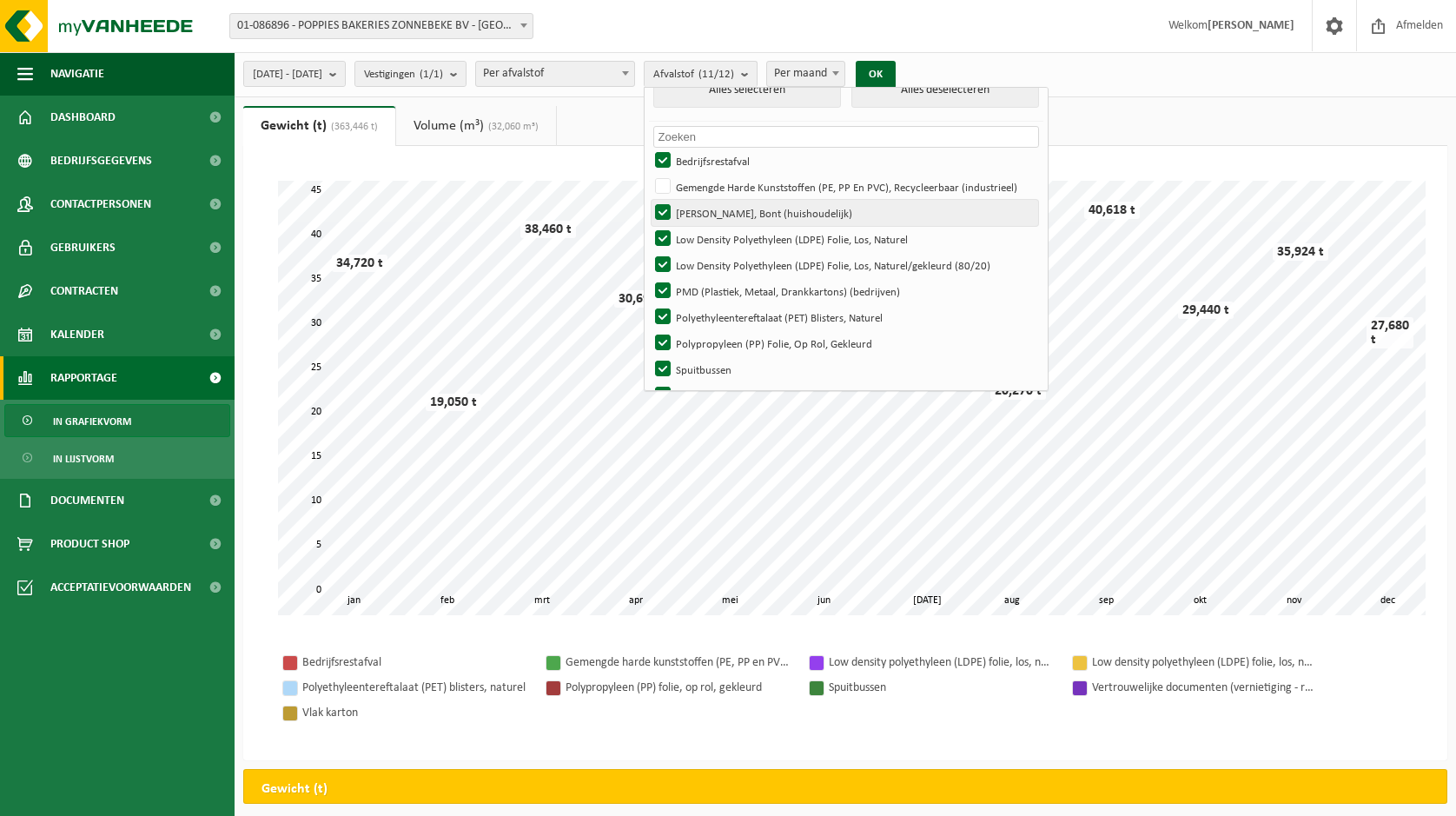
checkbox input "false"
click at [714, 233] on label "Low Density Polyethyleen (LDPE) Folie, Los, Naturel" at bounding box center [845, 238] width 387 height 26
click at [649, 226] on input "Low Density Polyethyleen (LDPE) Folie, Los, Naturel" at bounding box center [648, 225] width 1 height 1
checkbox input "false"
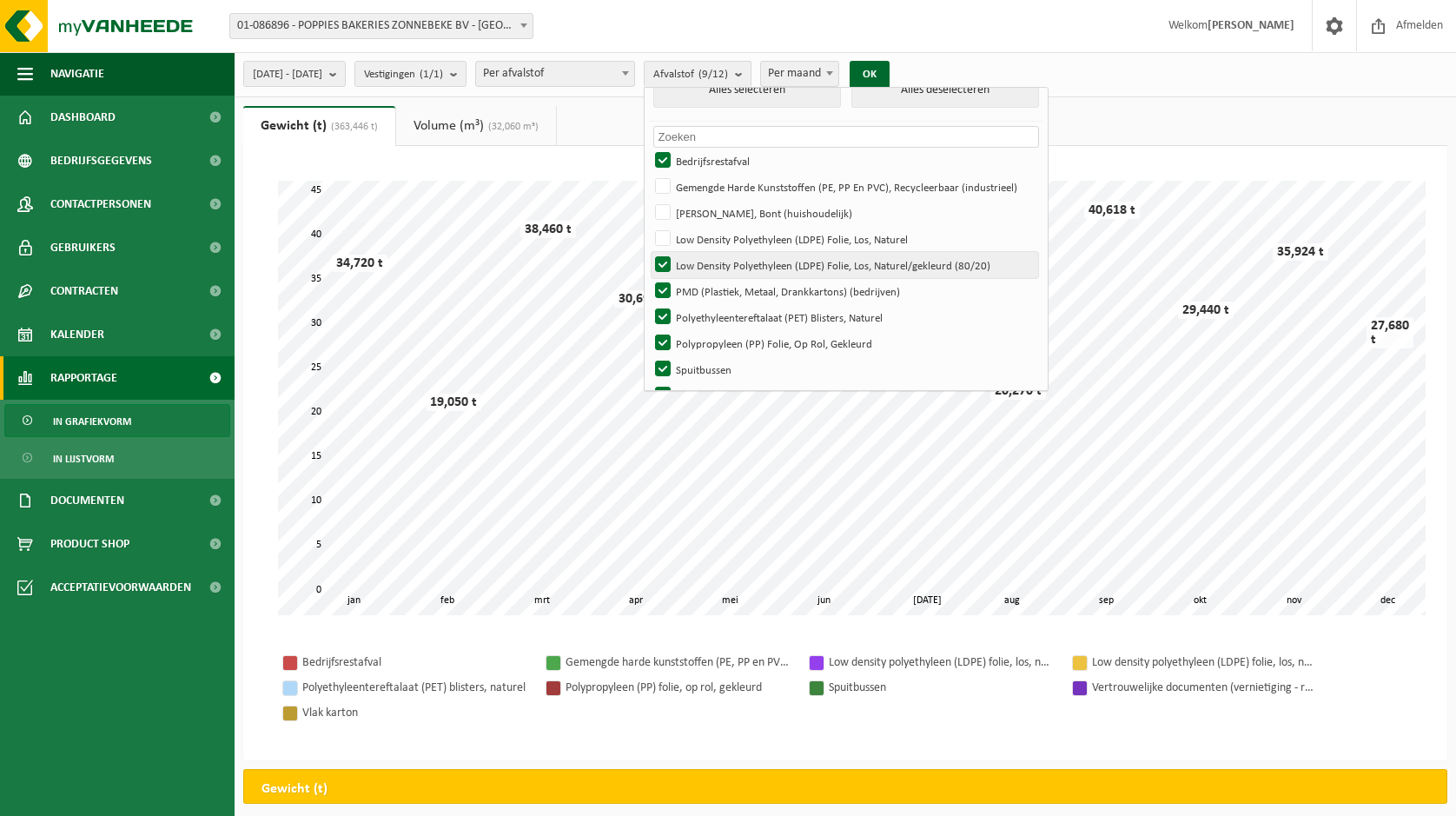
click at [707, 264] on label "Low Density Polyethyleen (LDPE) Folie, Los, Naturel/gekleurd (80/20)" at bounding box center [845, 265] width 387 height 26
click at [649, 252] on input "Low Density Polyethyleen (LDPE) Folie, Los, Naturel/gekleurd (80/20)" at bounding box center [648, 251] width 1 height 1
checkbox input "false"
click at [707, 278] on label "PMD (Plastiek, Metaal, Drankkartons) (bedrijven)" at bounding box center [845, 291] width 387 height 26
click at [649, 277] on input "PMD (Plastiek, Metaal, Drankkartons) (bedrijven)" at bounding box center [648, 277] width 1 height 1
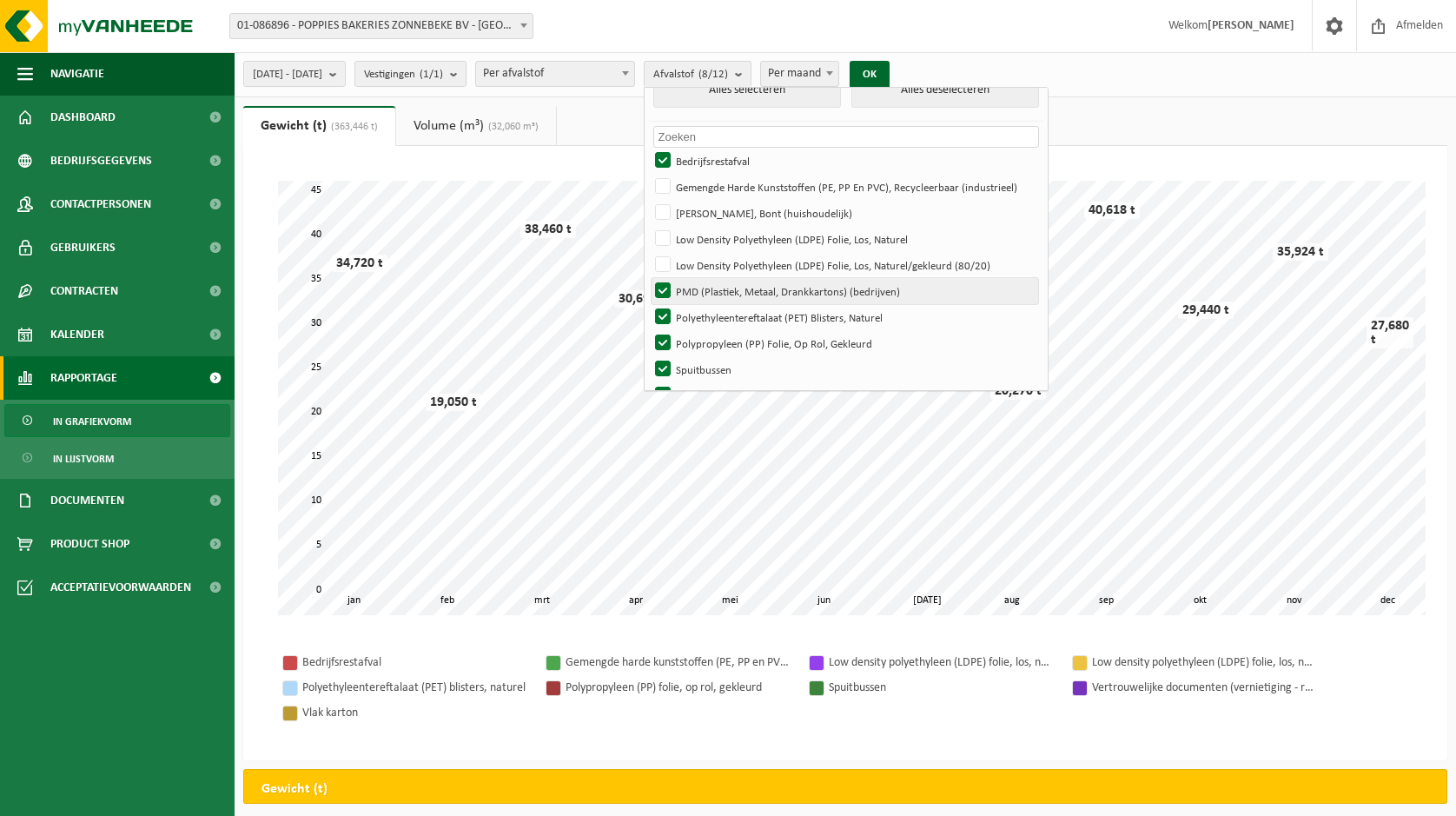
checkbox input "false"
click at [706, 316] on label "Polyethyleentereftalaat (PET) Blisters, Naturel" at bounding box center [845, 316] width 387 height 26
click at [649, 304] on input "Polyethyleentereftalaat (PET) Blisters, Naturel" at bounding box center [648, 303] width 1 height 1
checkbox input "false"
click at [706, 335] on label "Polypropyleen (PP) Folie, Op Rol, Gekleurd" at bounding box center [845, 343] width 387 height 26
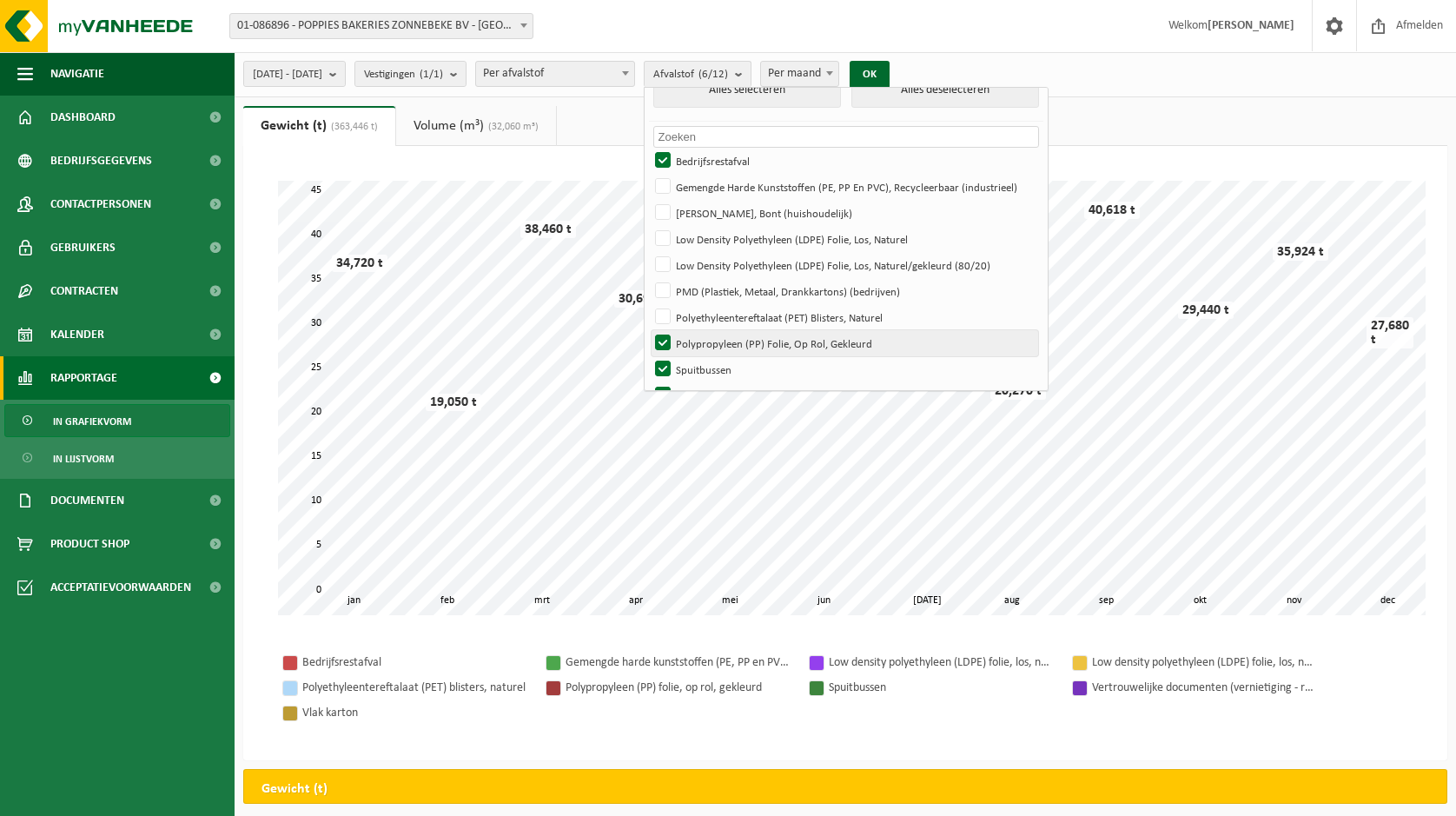
click at [649, 330] on input "Polypropyleen (PP) Folie, Op Rol, Gekleurd" at bounding box center [648, 329] width 1 height 1
checkbox input "false"
click at [707, 366] on label "Spuitbussen" at bounding box center [845, 369] width 387 height 26
click at [649, 356] on input "Spuitbussen" at bounding box center [648, 355] width 1 height 1
checkbox input "false"
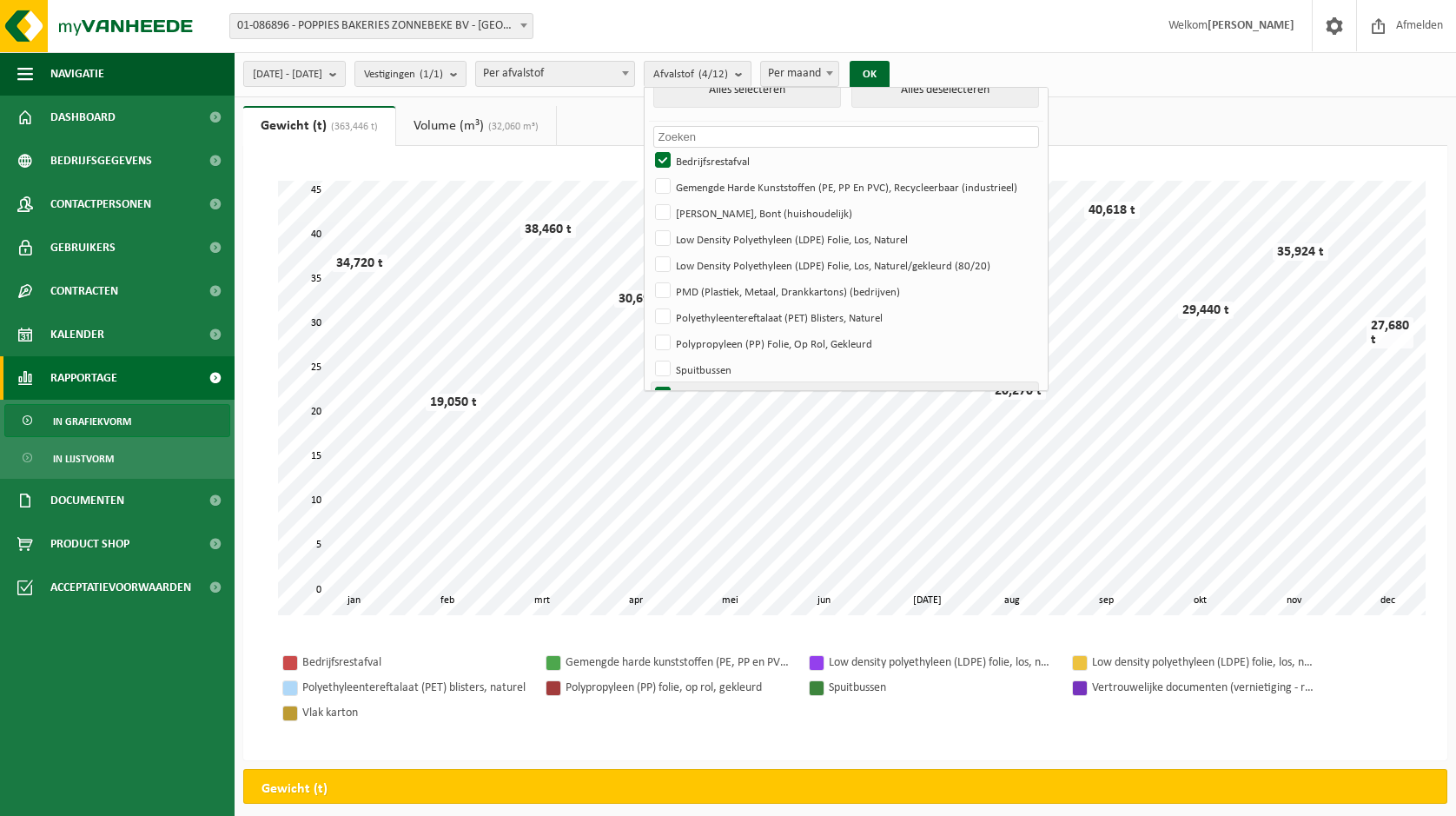
click at [707, 383] on label "Vertrouwelijke Documenten (vernietiging - Recyclage)" at bounding box center [845, 395] width 387 height 26
click at [649, 382] on input "Vertrouwelijke Documenten (vernietiging - Recyclage)" at bounding box center [648, 382] width 1 height 1
checkbox input "false"
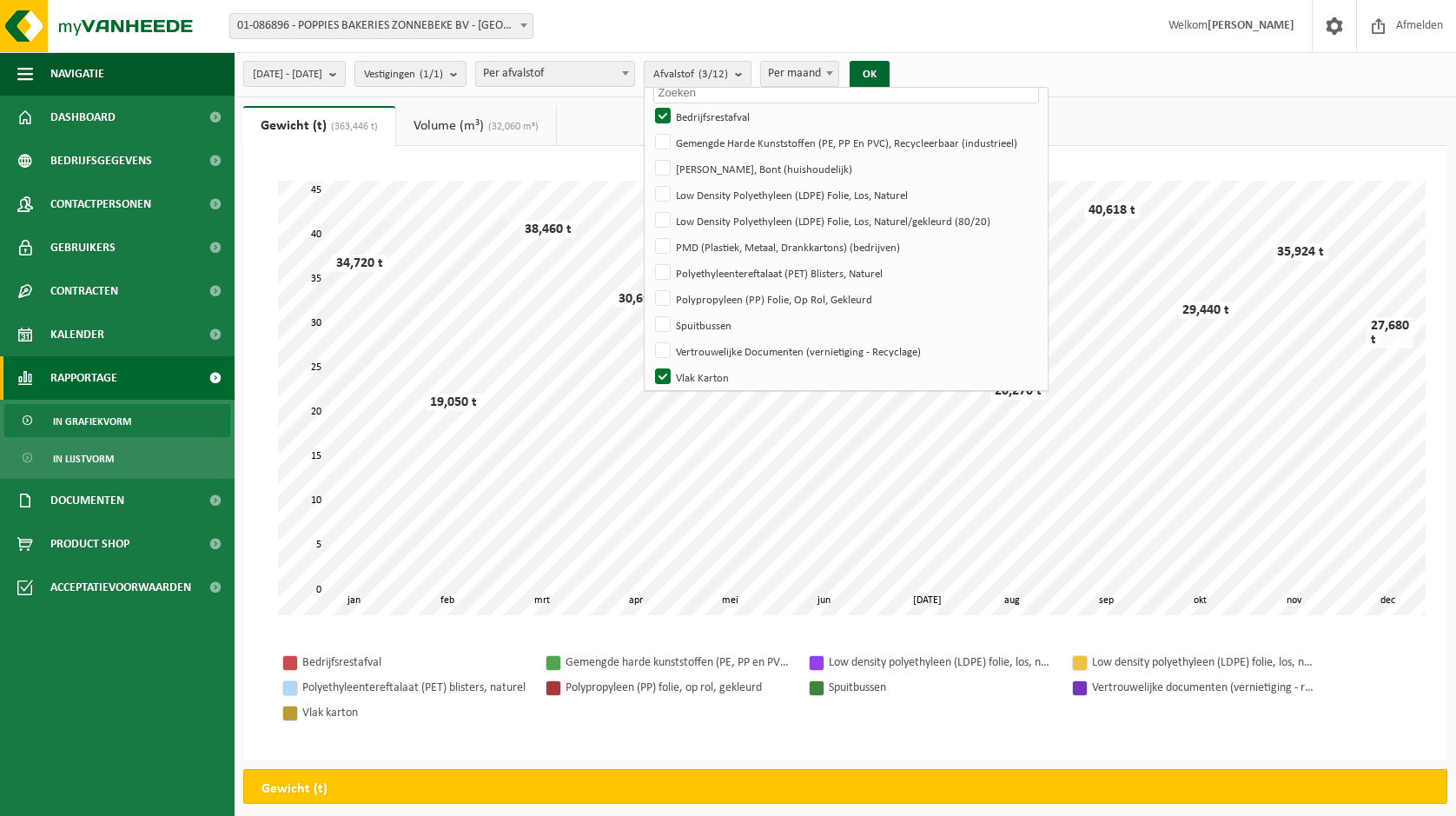
scroll to position [102, 0]
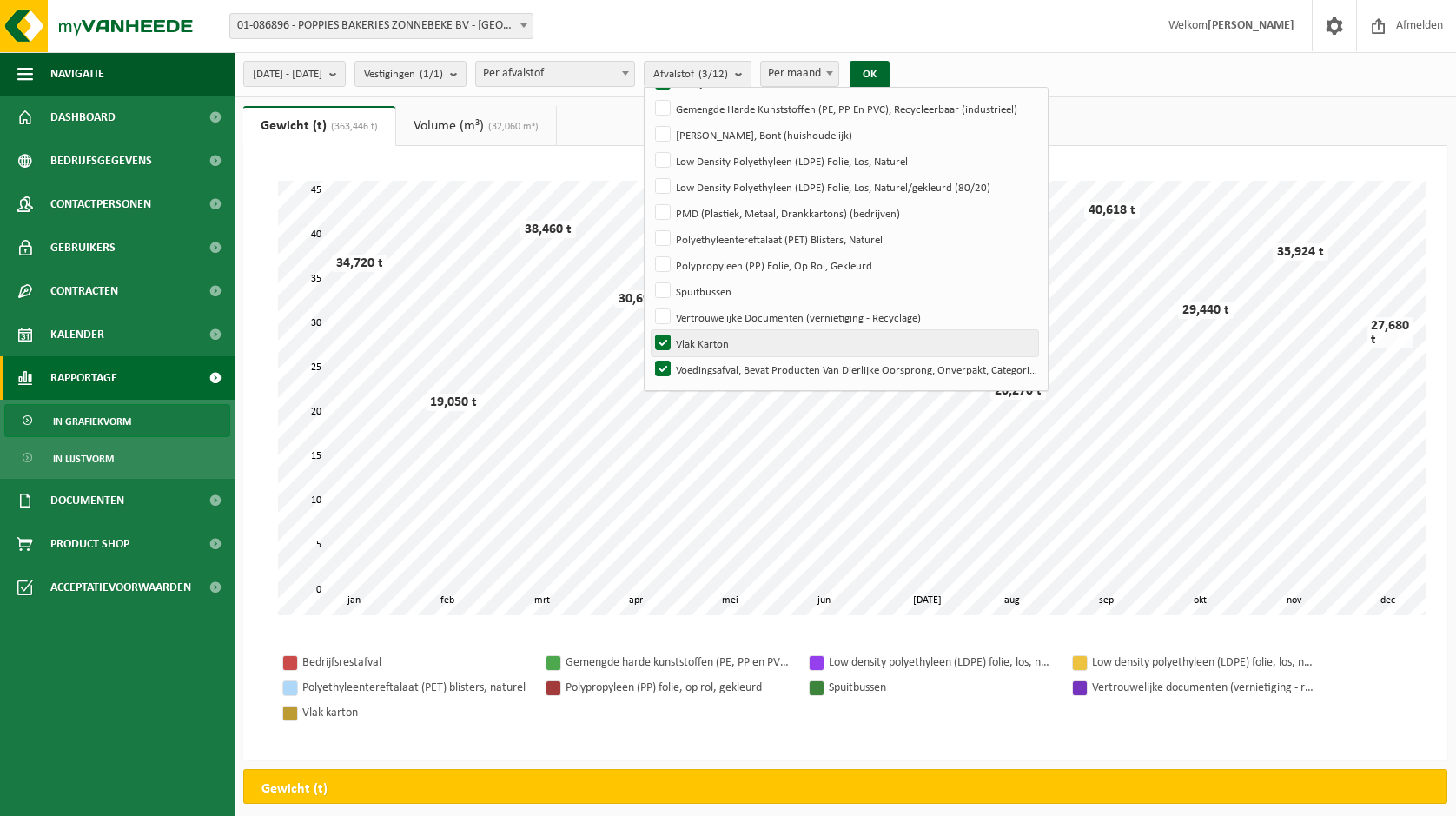
click at [712, 345] on label "Vlak Karton" at bounding box center [845, 343] width 387 height 26
click at [649, 330] on input "Vlak Karton" at bounding box center [648, 329] width 1 height 1
checkbox input "false"
click at [713, 368] on label "Voedingsafval, Bevat Producten Van Dierlijke Oorsprong, Onverpakt, Categorie 3" at bounding box center [845, 369] width 387 height 26
click at [649, 356] on input "Voedingsafval, Bevat Producten Van Dierlijke Oorsprong, Onverpakt, Categorie 3" at bounding box center [648, 355] width 1 height 1
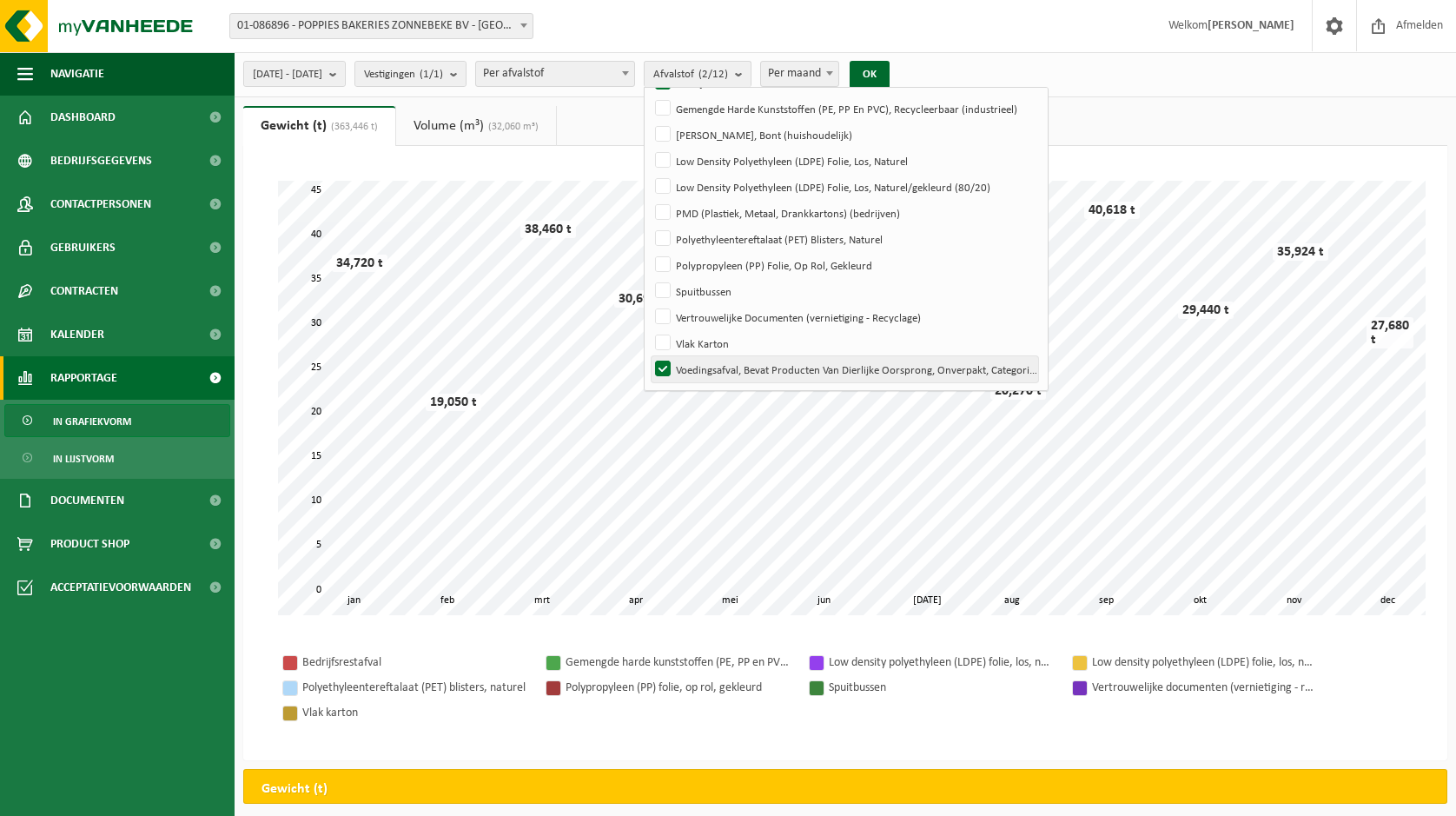
checkbox input "false"
click at [889, 82] on button "OK" at bounding box center [869, 74] width 40 height 28
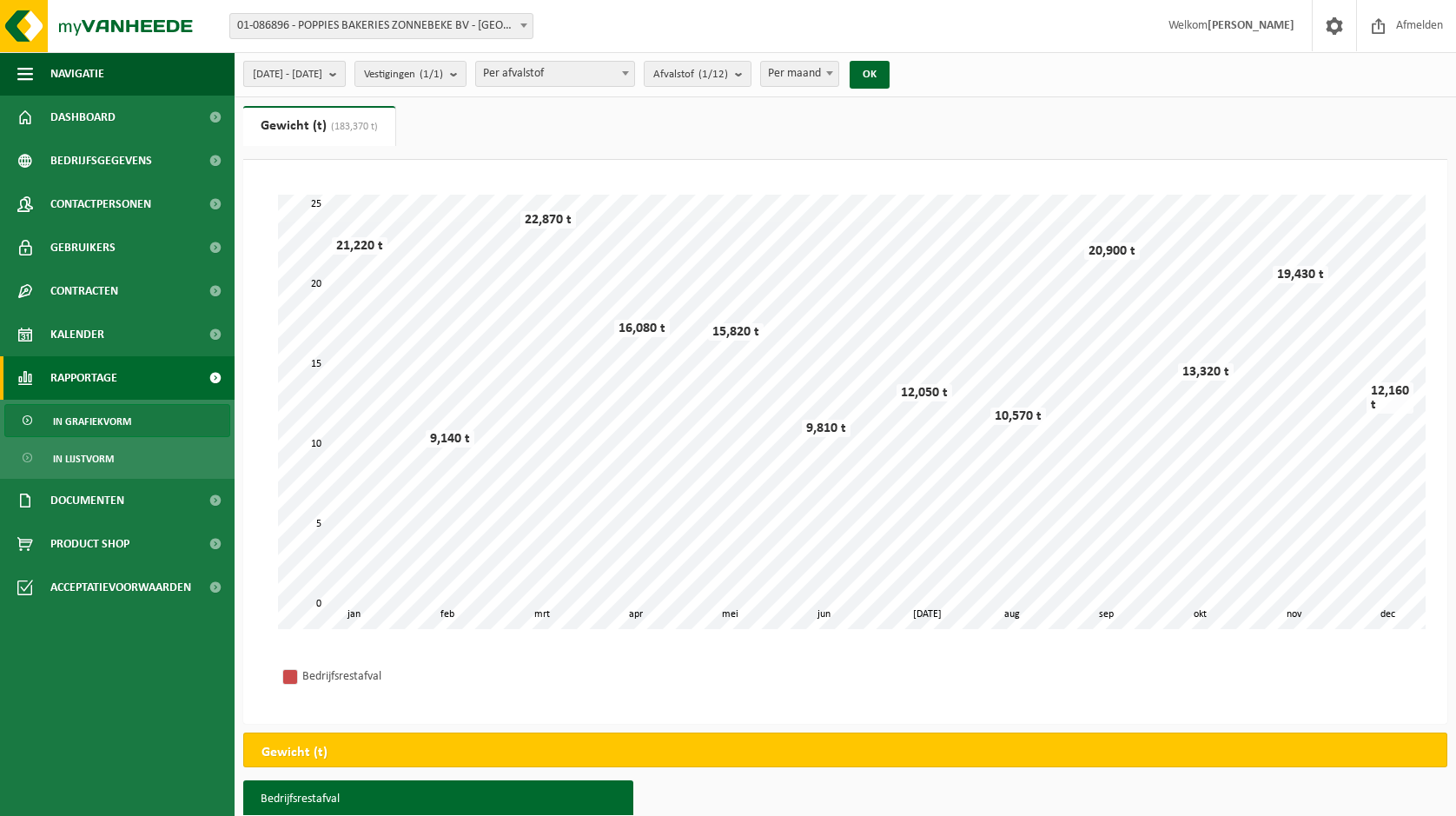
click at [345, 80] on b "submit" at bounding box center [336, 73] width 15 height 24
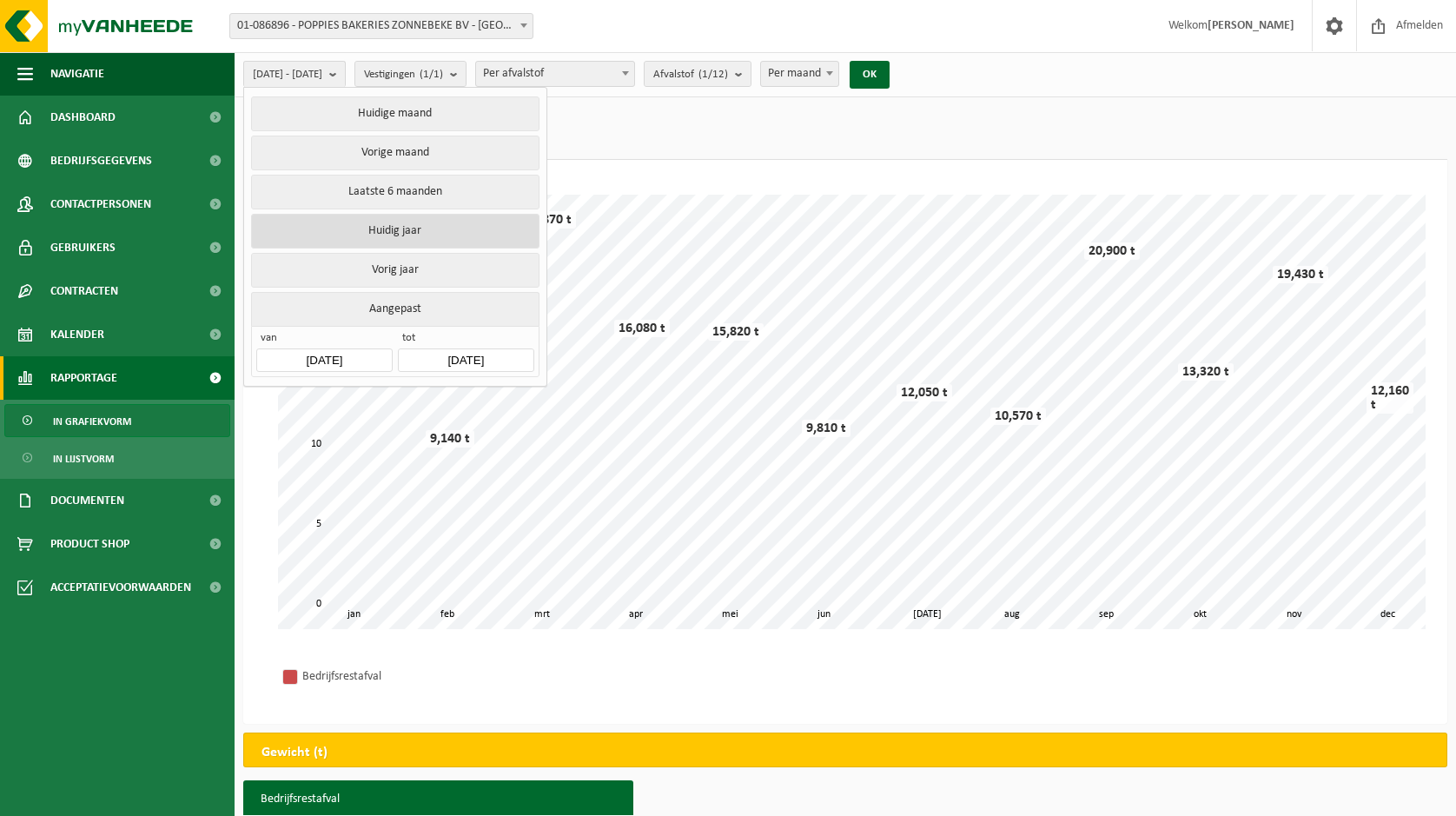
click at [413, 214] on button "Huidig jaar" at bounding box center [394, 231] width 287 height 34
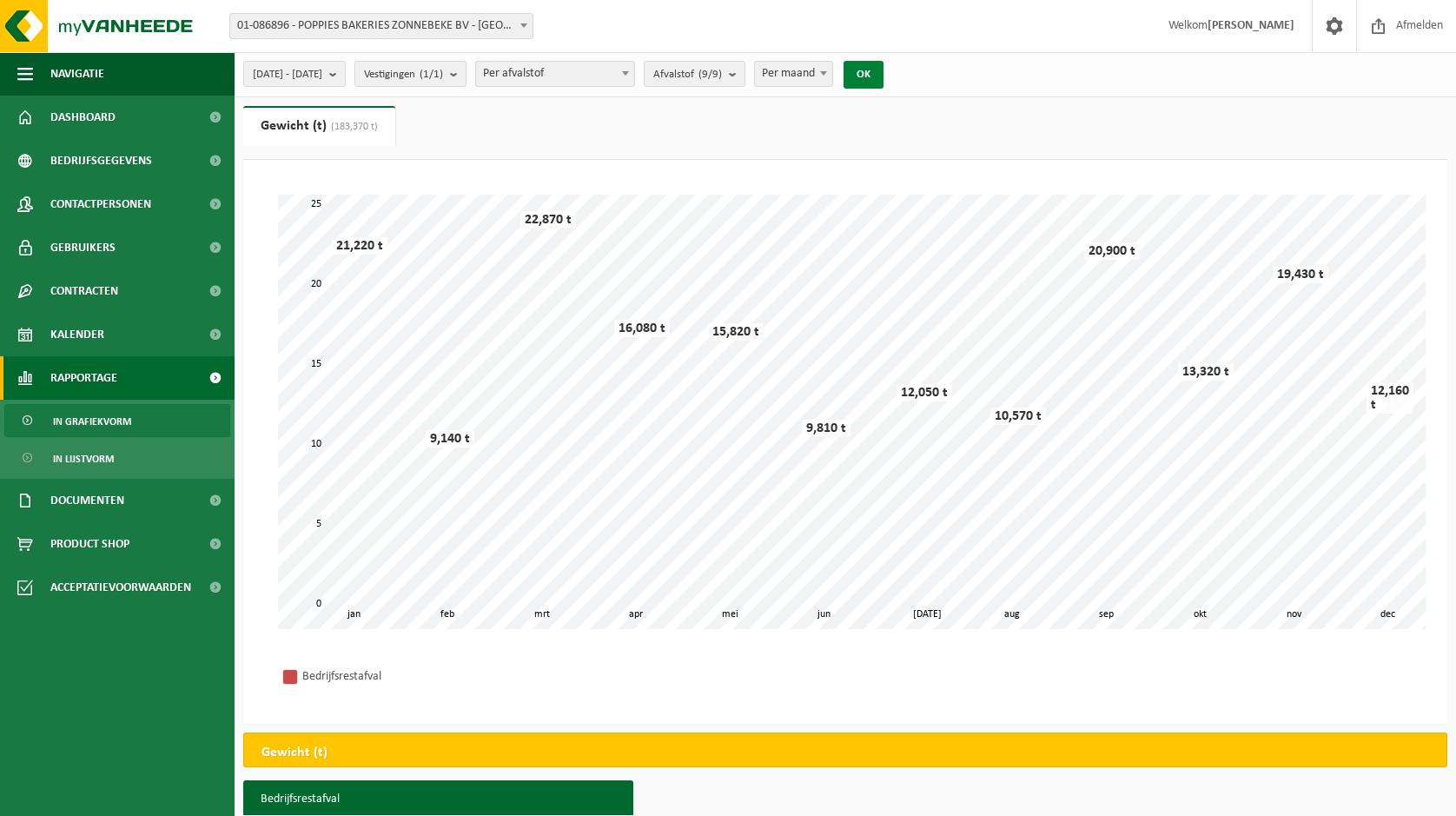
click at [884, 83] on button "OK" at bounding box center [864, 74] width 40 height 28
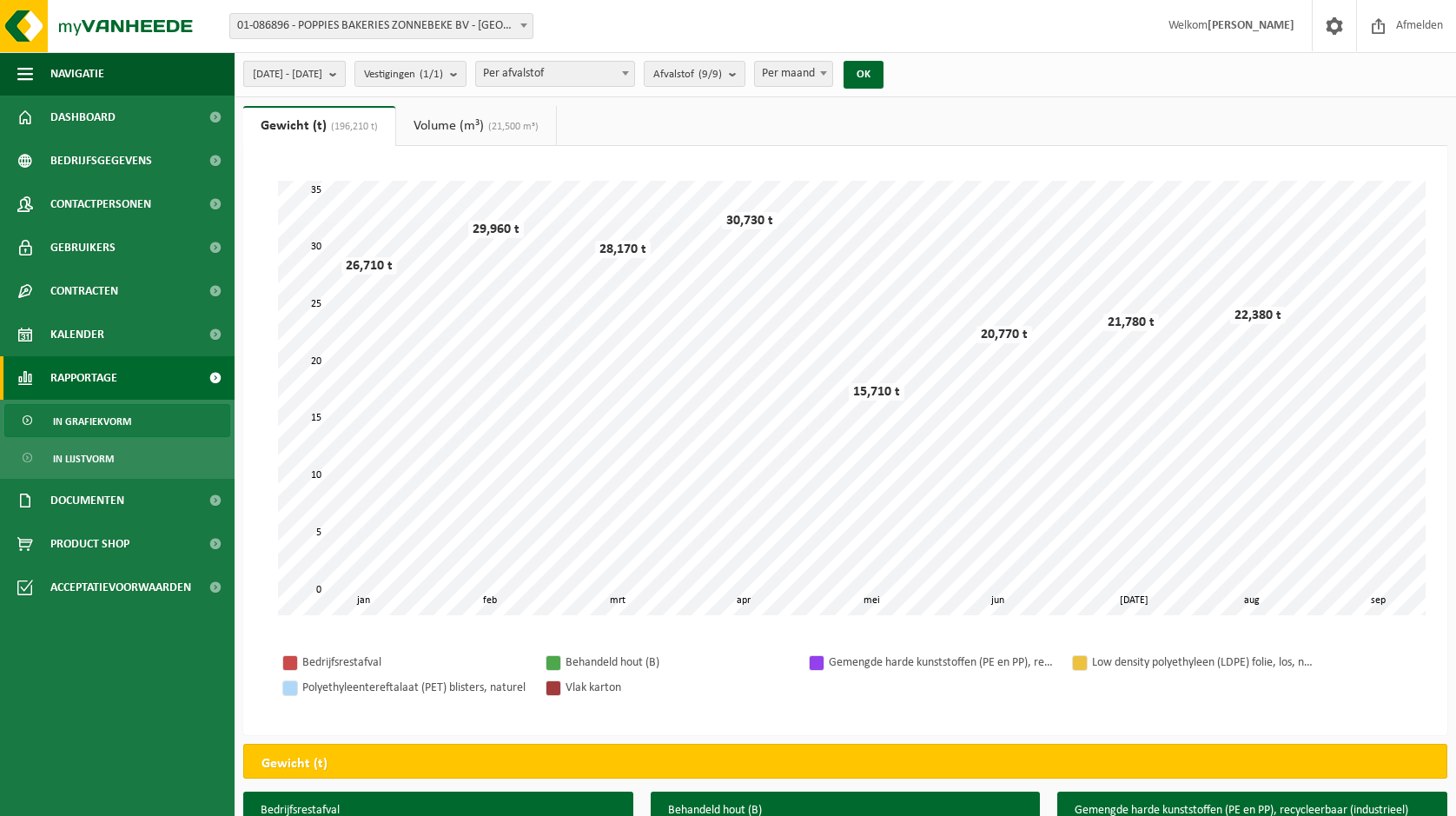
click at [345, 83] on b "submit" at bounding box center [336, 73] width 15 height 24
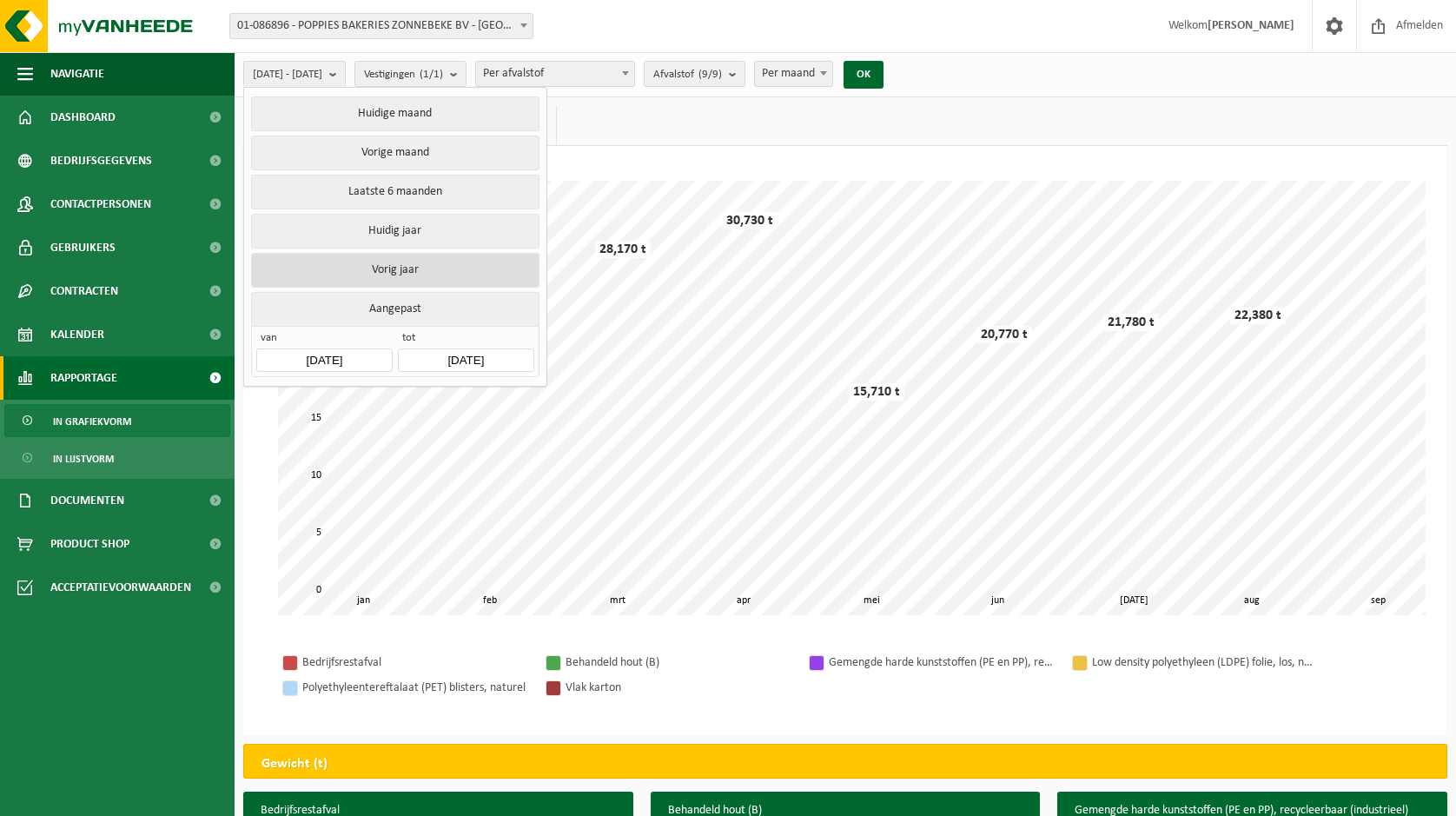
click at [393, 267] on button "Vorig jaar" at bounding box center [394, 270] width 287 height 34
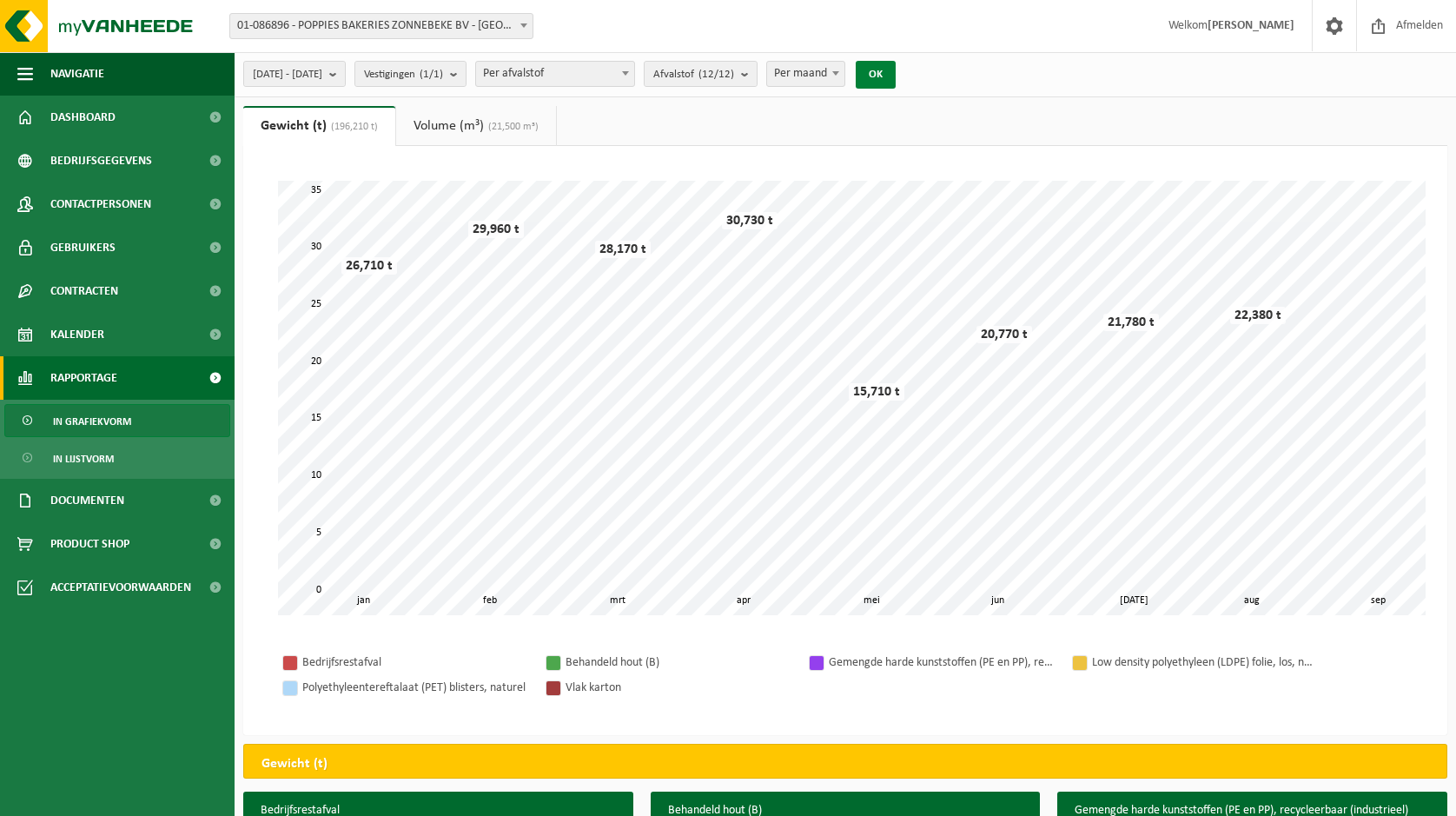
click at [896, 69] on button "OK" at bounding box center [876, 74] width 40 height 28
